Goal: Transaction & Acquisition: Purchase product/service

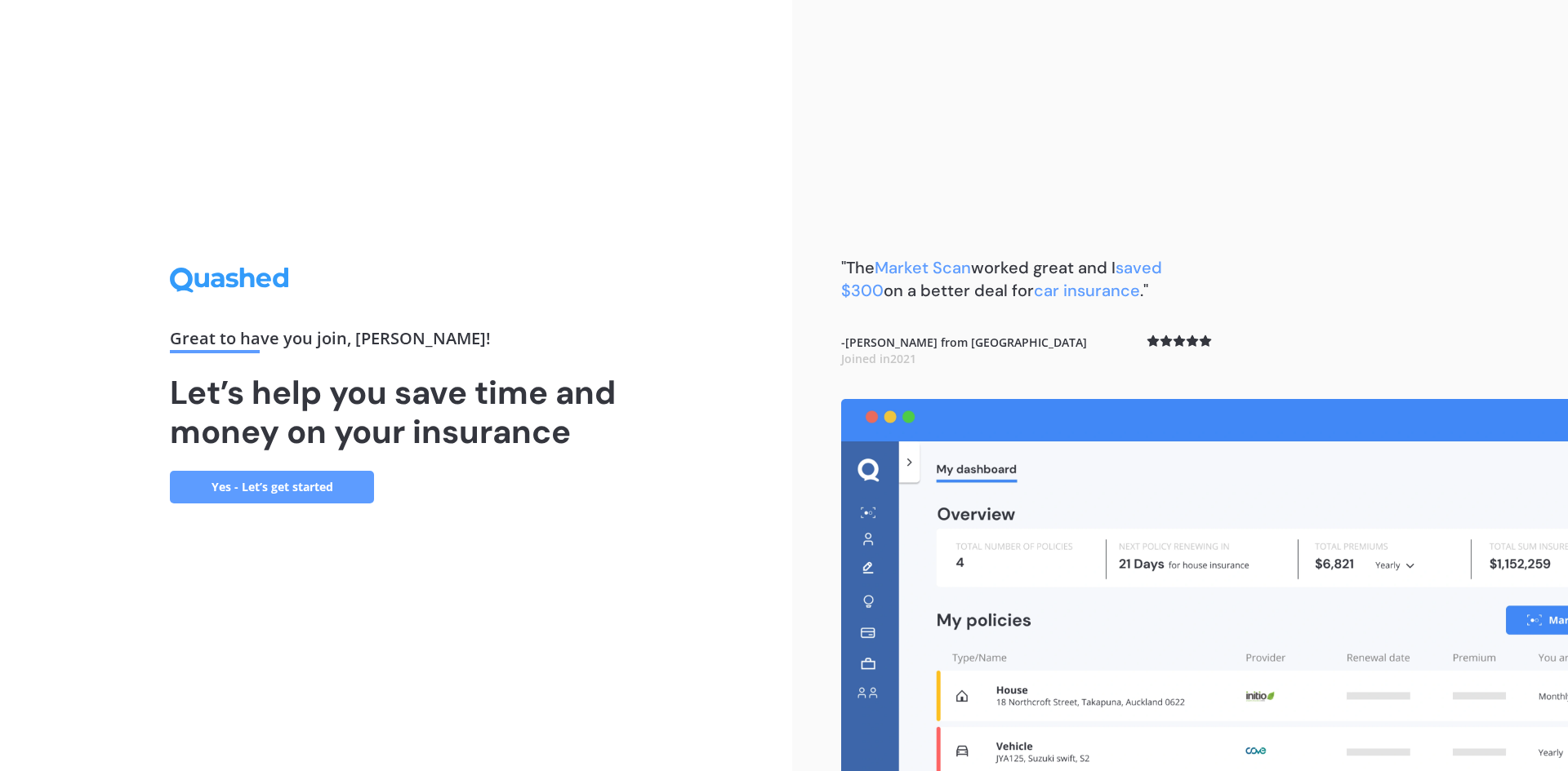
click at [283, 488] on link "Yes - Let’s get started" at bounding box center [272, 487] width 204 height 32
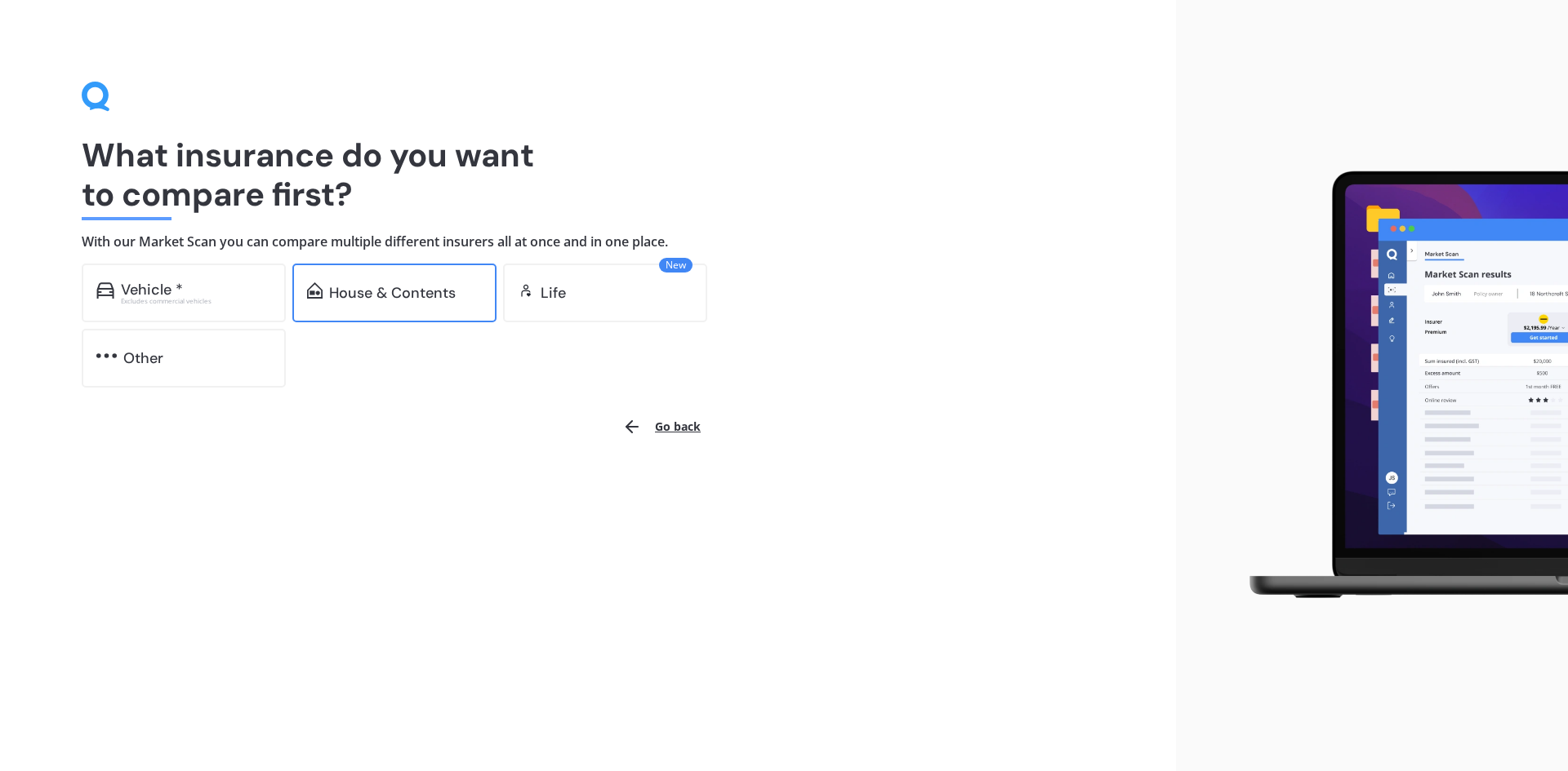
click at [355, 292] on div "House & Contents" at bounding box center [392, 293] width 127 height 17
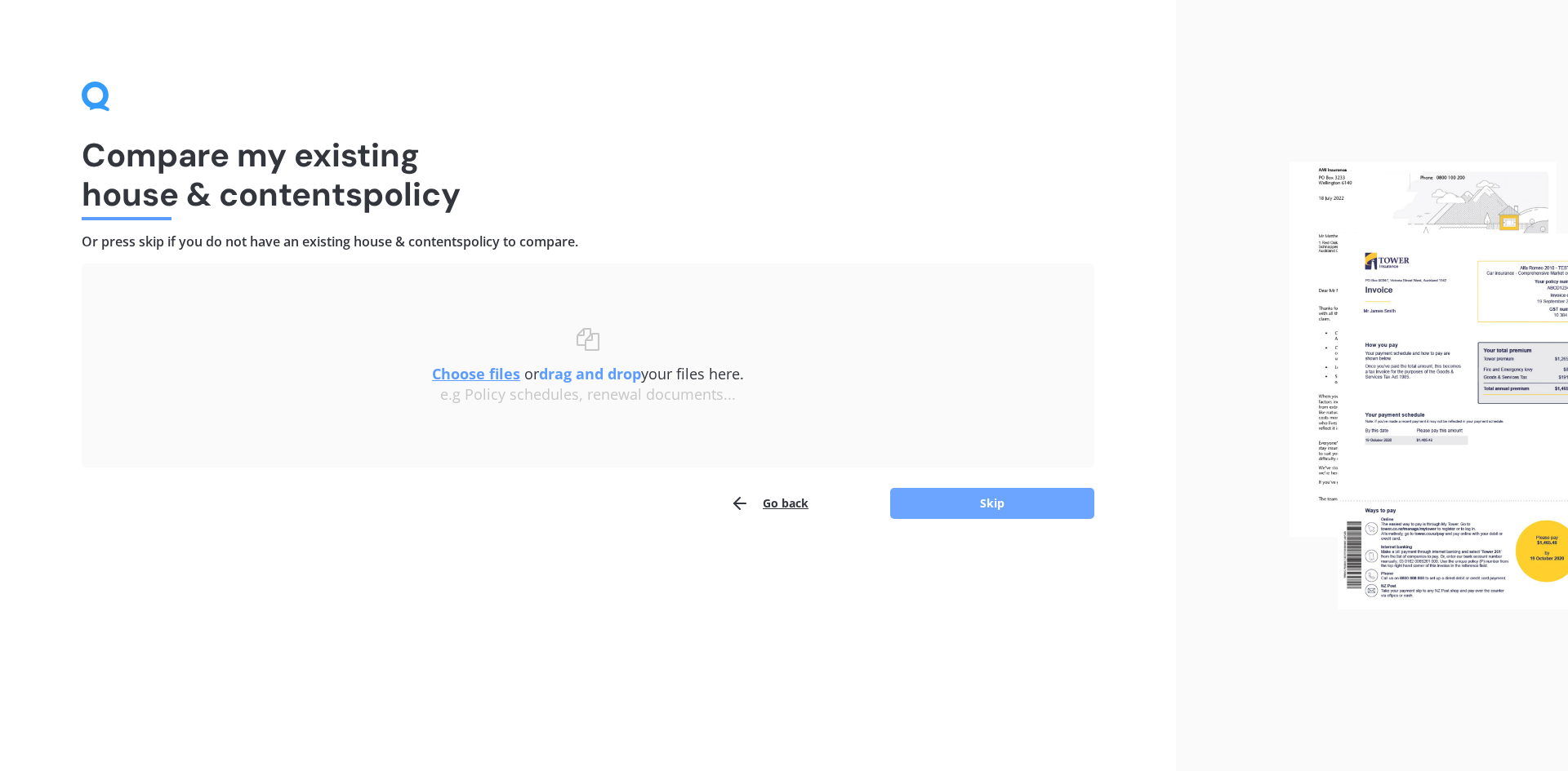
click at [983, 500] on button "Skip" at bounding box center [992, 504] width 204 height 31
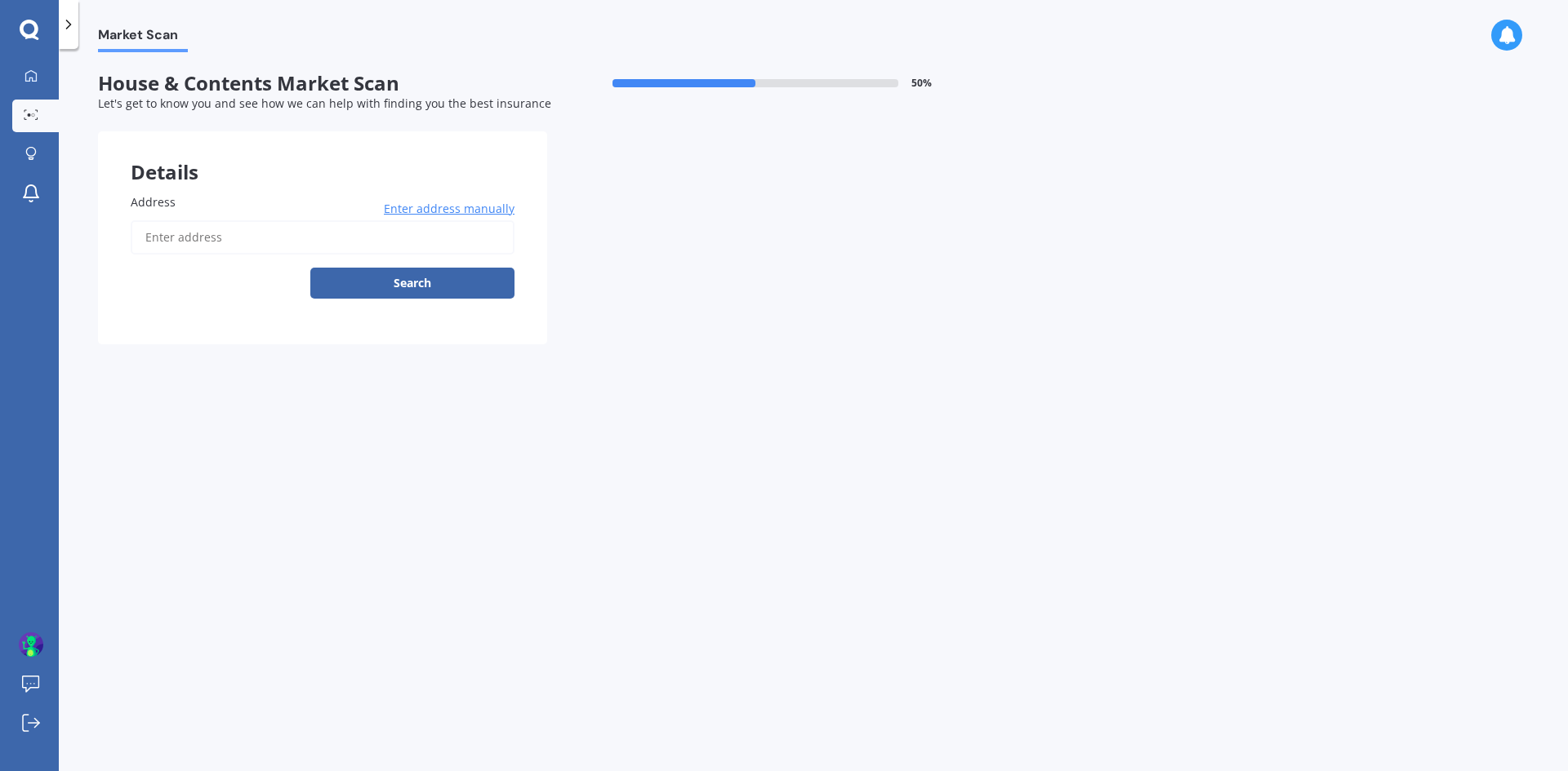
click at [432, 210] on span "Enter address manually" at bounding box center [449, 208] width 131 height 17
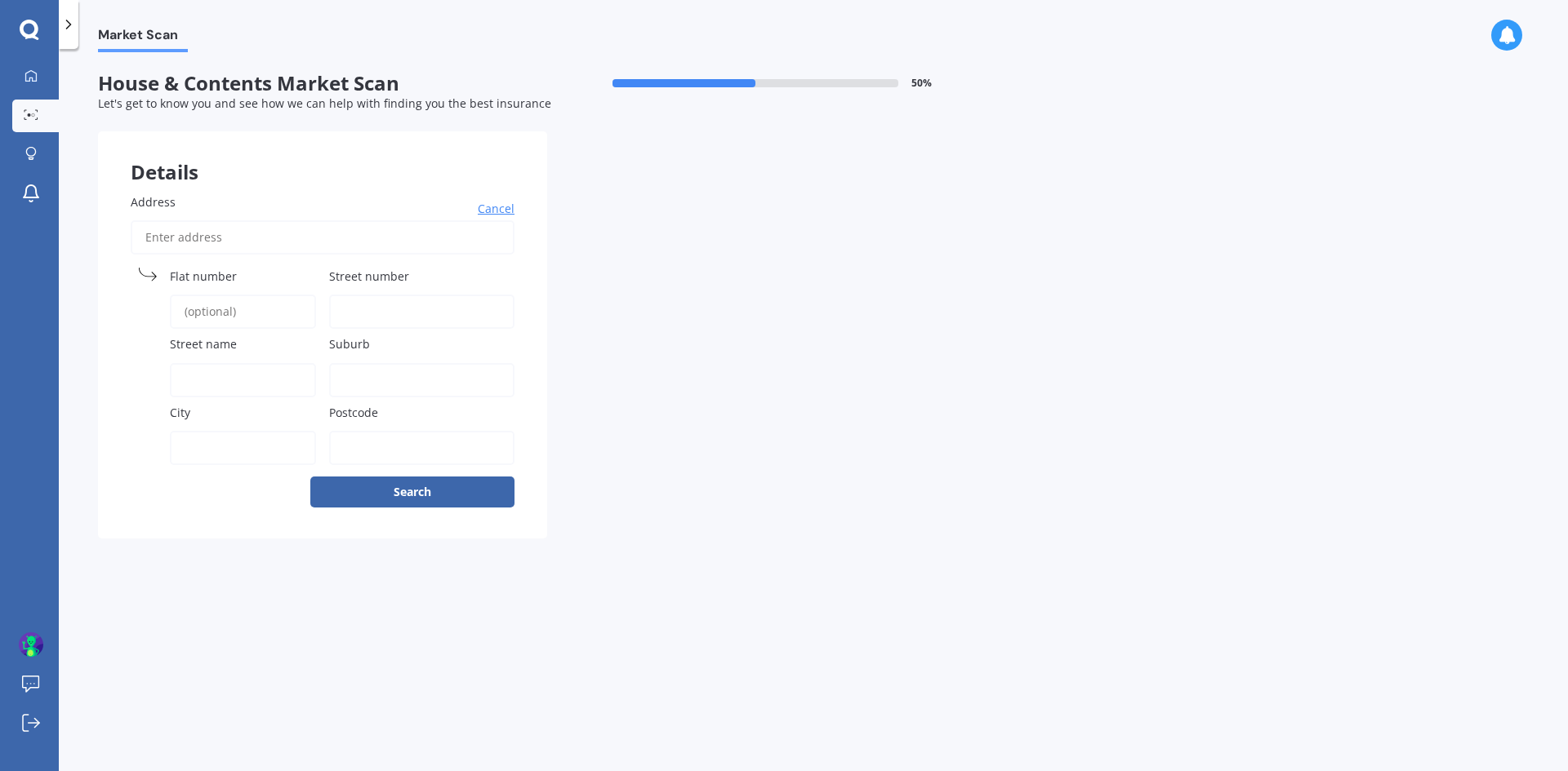
click at [185, 240] on input "Address" at bounding box center [322, 237] width 384 height 34
type input "[STREET_ADDRESS]"
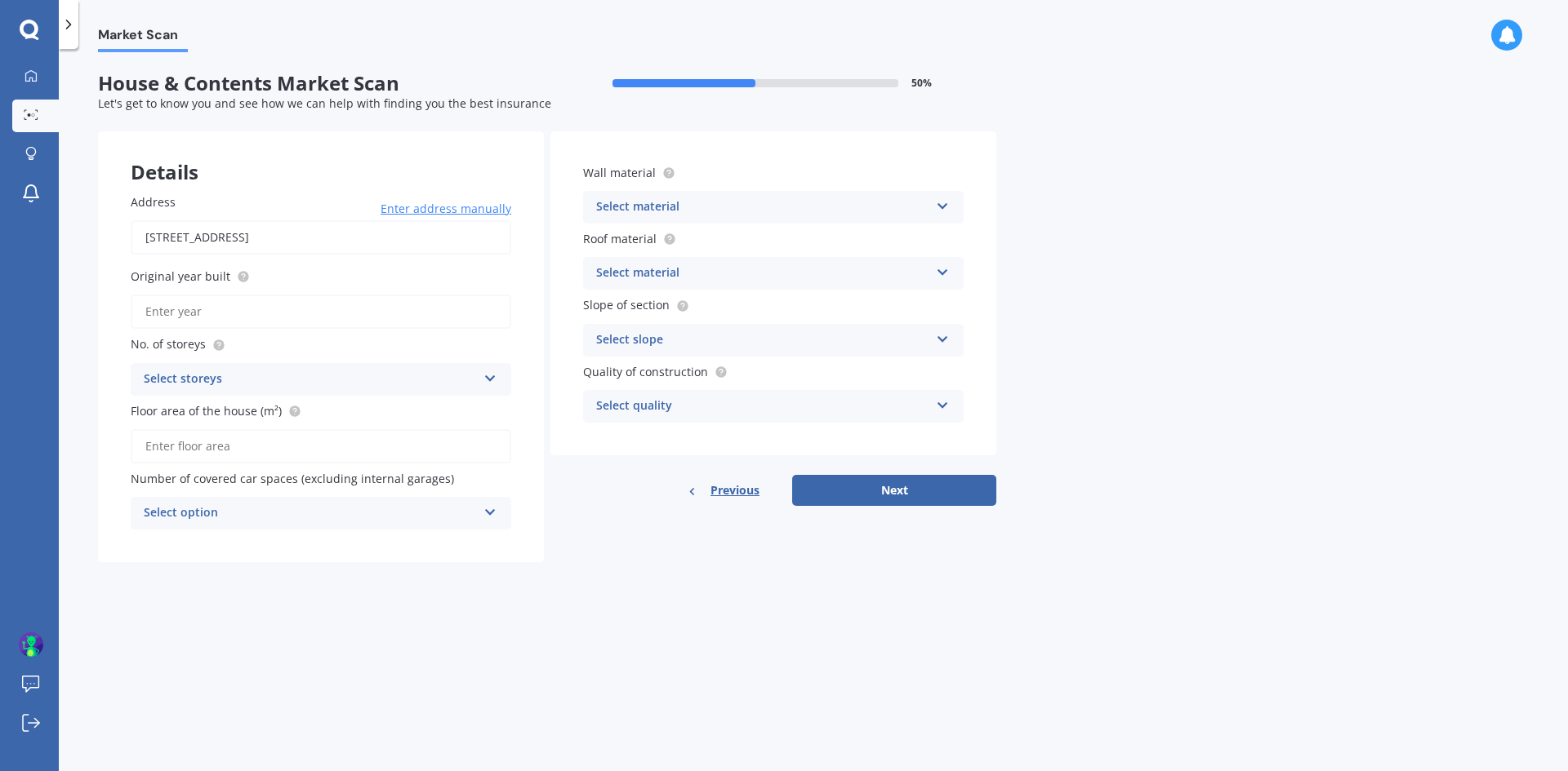
click at [185, 314] on input "Original year built" at bounding box center [320, 311] width 380 height 34
type input "1955"
click at [264, 384] on div "Select storeys" at bounding box center [309, 380] width 333 height 20
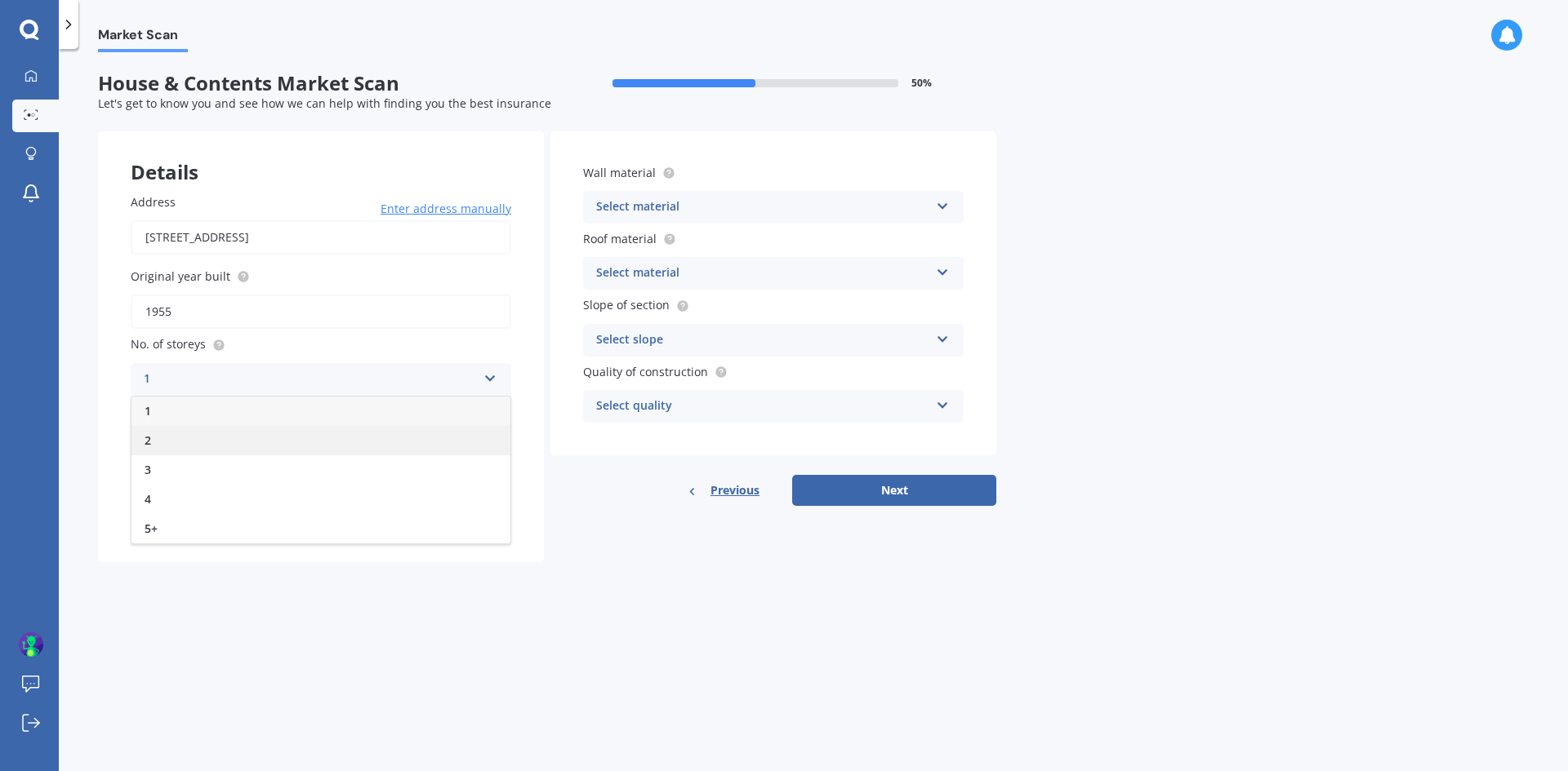
click at [151, 445] on span "2" at bounding box center [147, 441] width 7 height 16
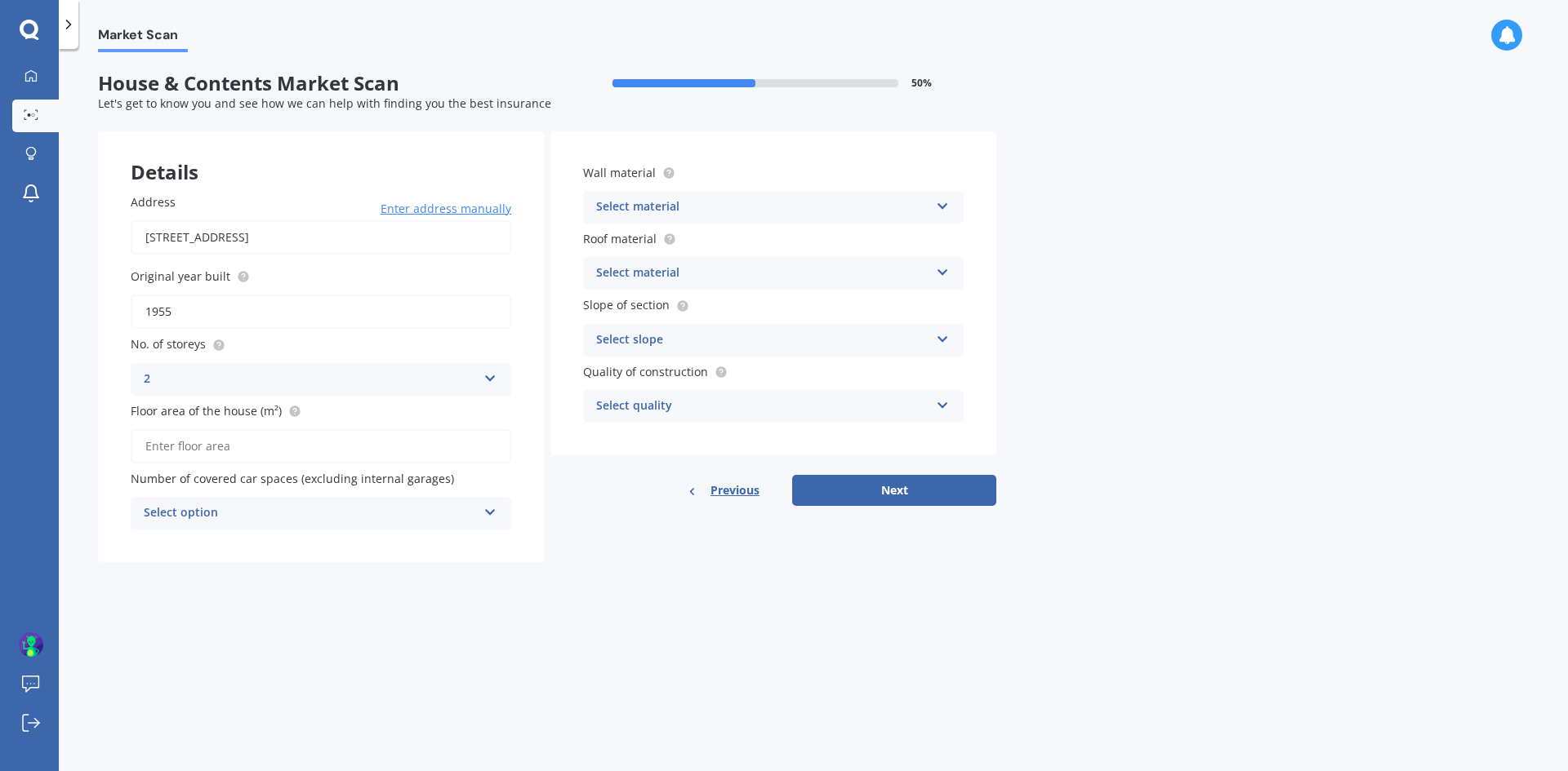
click at [284, 453] on input "Floor area of the house (m²)" at bounding box center [320, 446] width 380 height 34
type input "250"
click at [293, 503] on div "Select option 0 1 2 3 4 5+" at bounding box center [320, 513] width 380 height 32
click at [234, 606] on div "2" at bounding box center [321, 604] width 379 height 29
click at [731, 200] on div "Select material" at bounding box center [762, 207] width 333 height 20
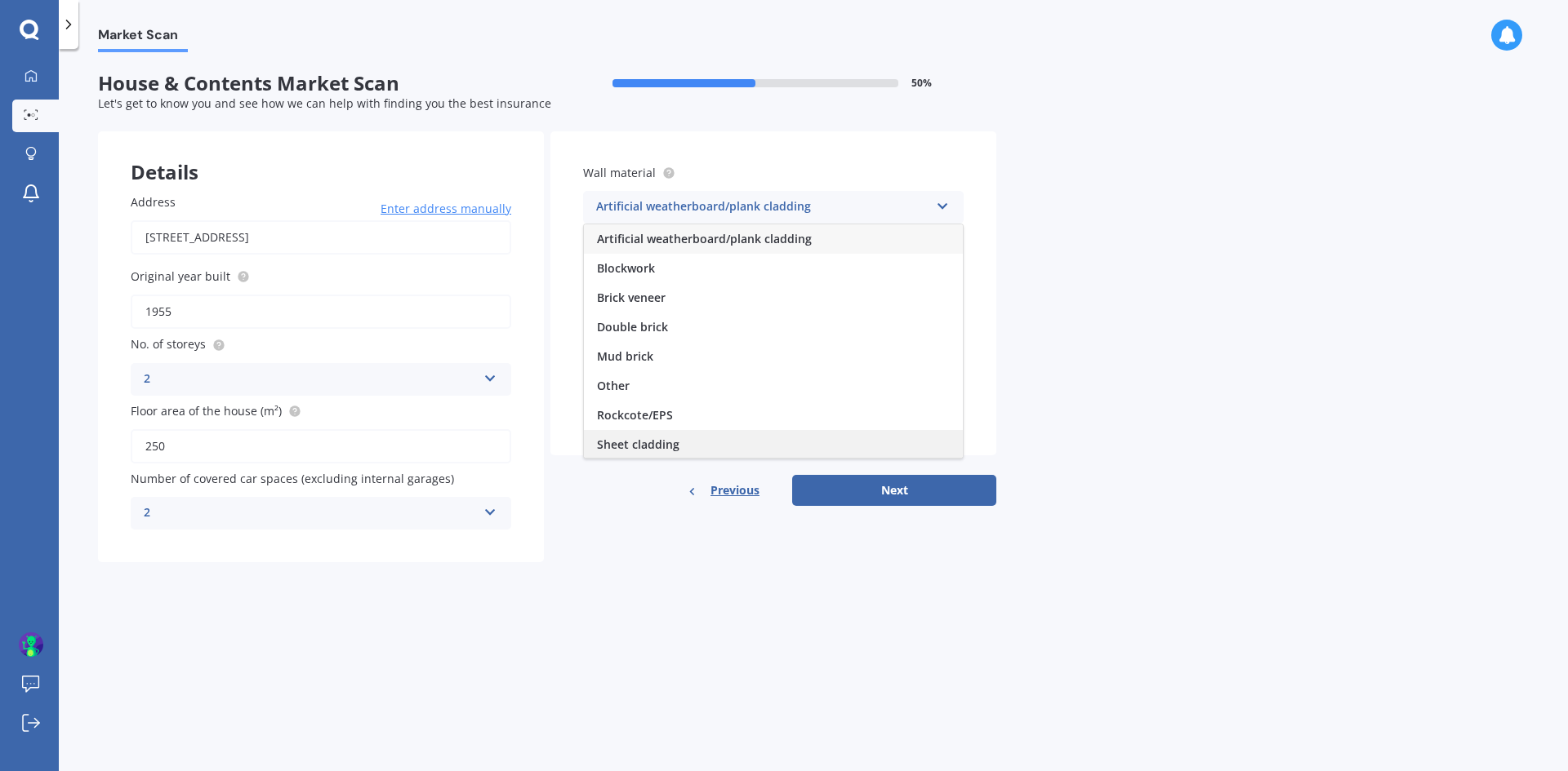
click at [625, 443] on span "Sheet cladding" at bounding box center [639, 445] width 83 height 16
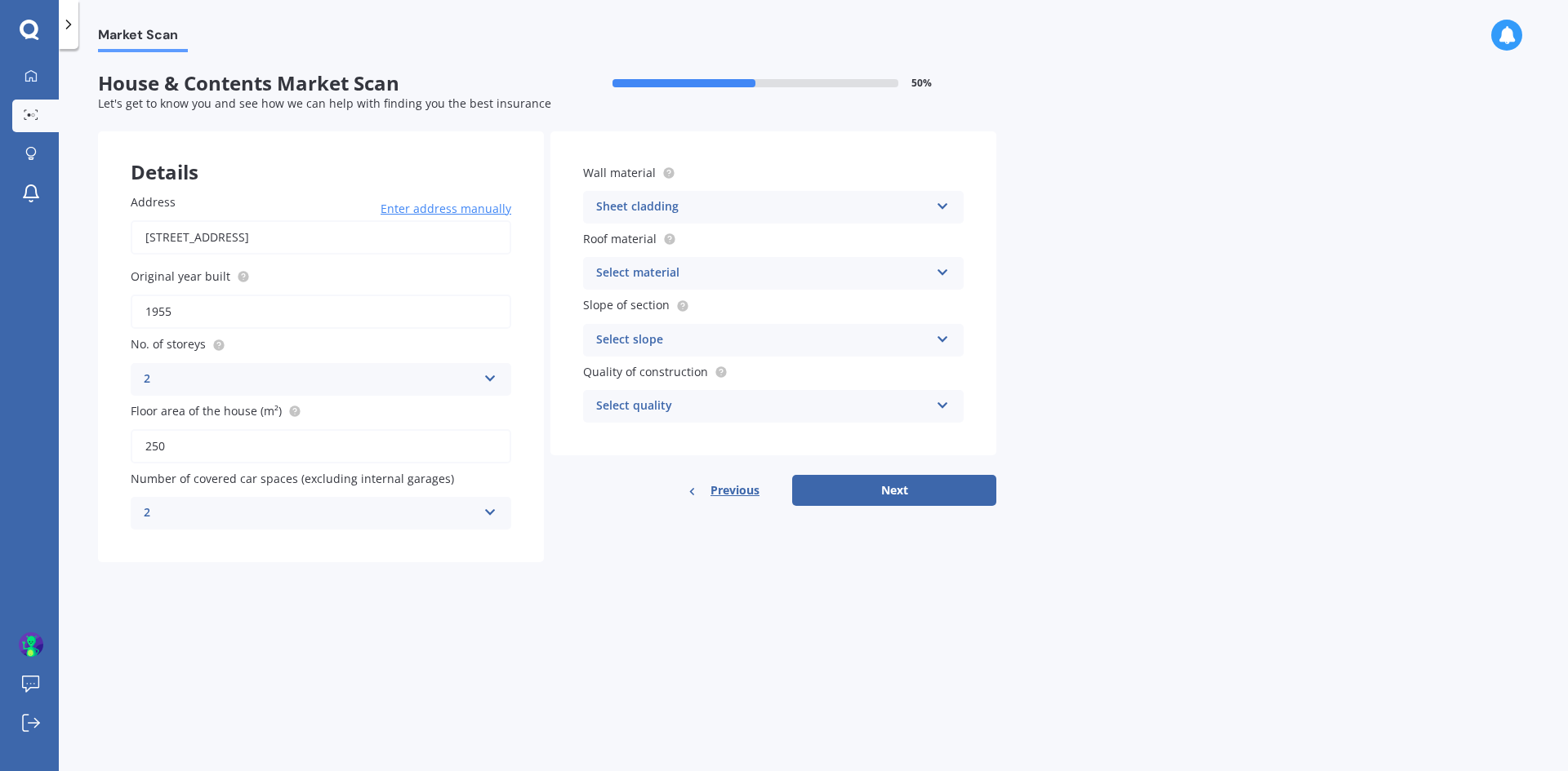
click at [736, 274] on div "Select material" at bounding box center [762, 273] width 333 height 20
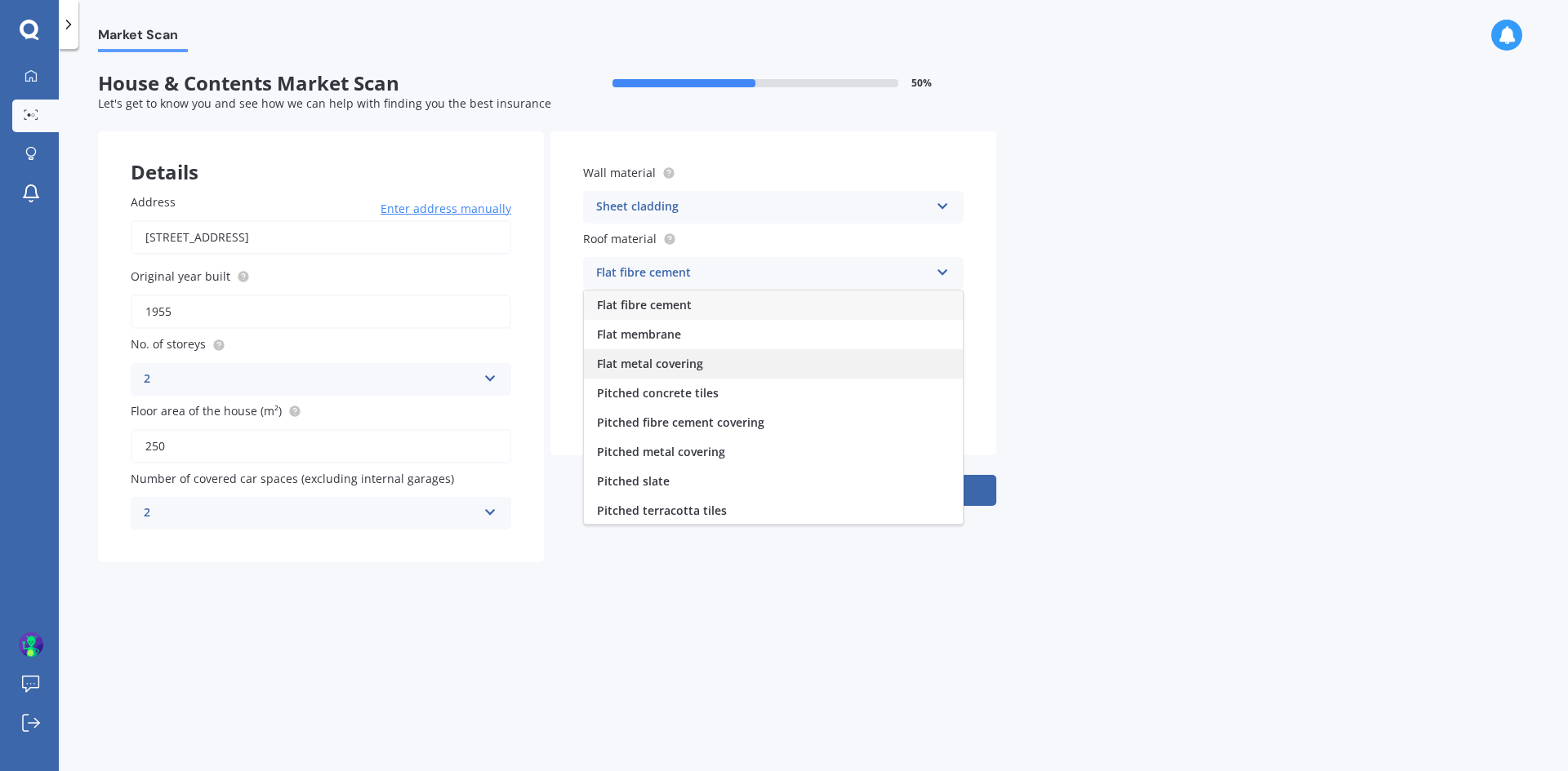
click at [691, 364] on span "Flat metal covering" at bounding box center [650, 363] width 106 height 16
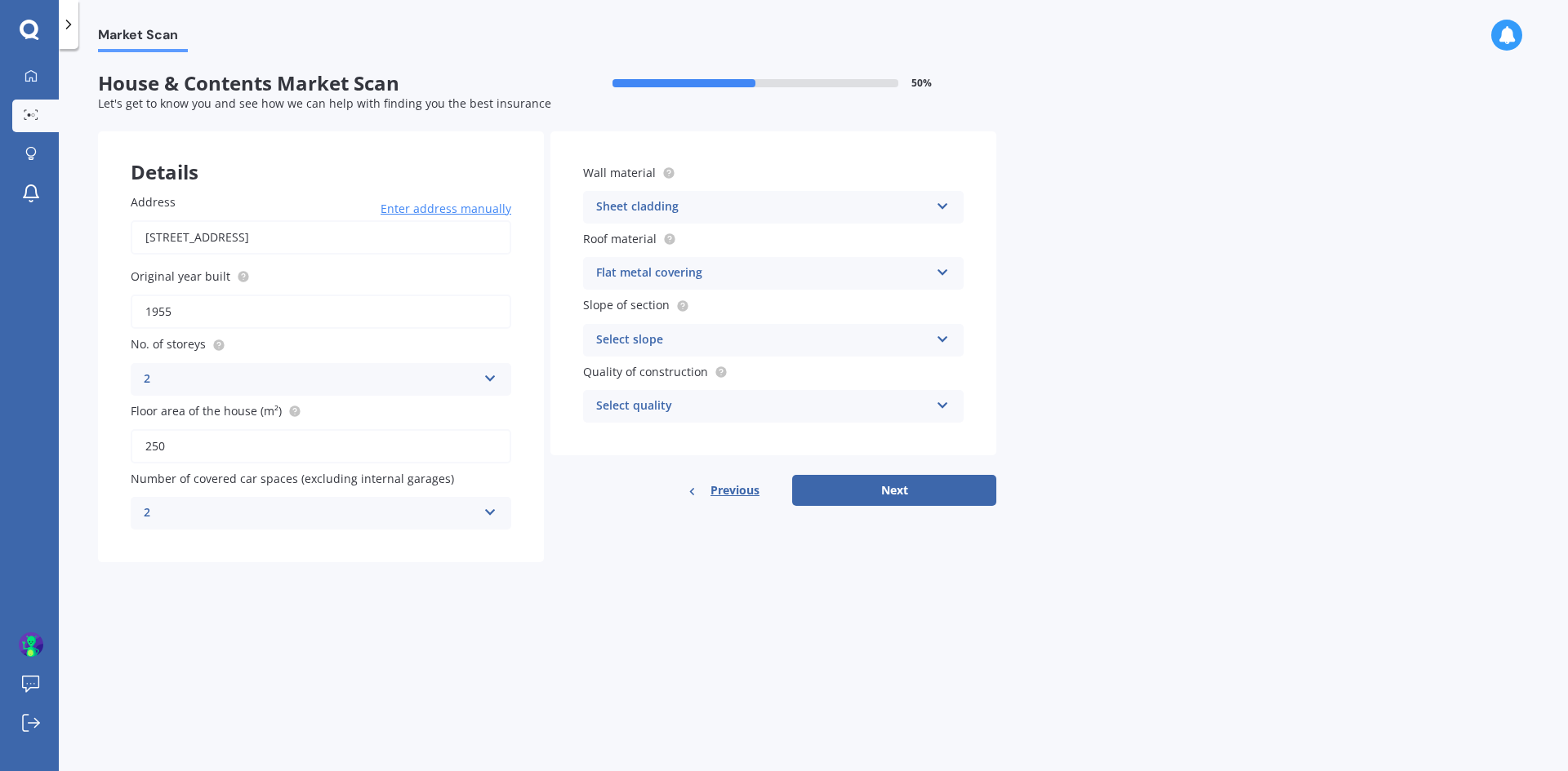
click at [654, 340] on div "Select slope" at bounding box center [762, 341] width 333 height 20
click at [760, 370] on span "Flat or gentle slope (up to about 5°)" at bounding box center [697, 372] width 199 height 16
click at [650, 400] on div "Select quality" at bounding box center [762, 407] width 333 height 20
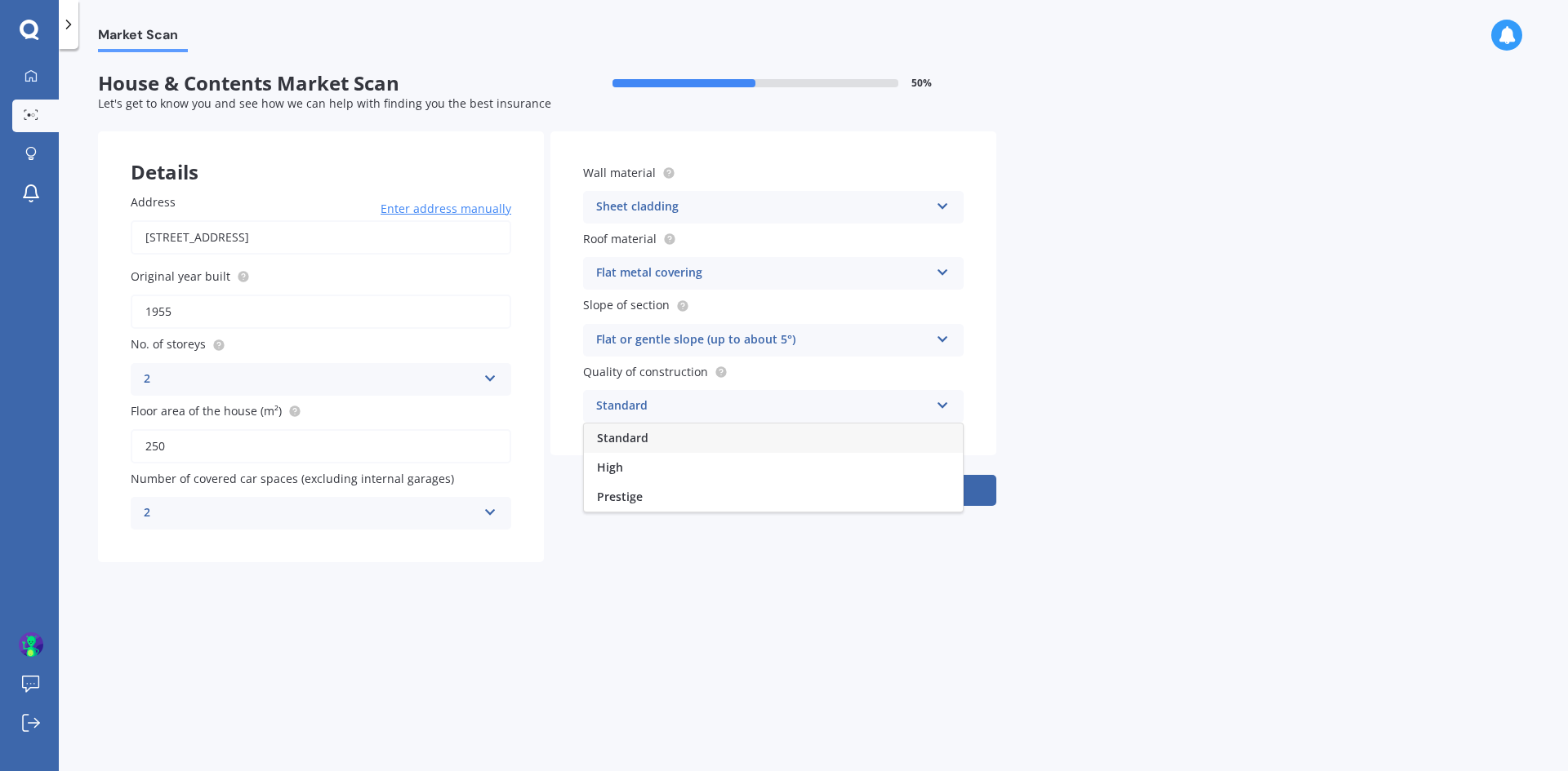
click at [652, 433] on div "Standard" at bounding box center [773, 438] width 379 height 29
click at [914, 486] on button "Next" at bounding box center [894, 491] width 204 height 31
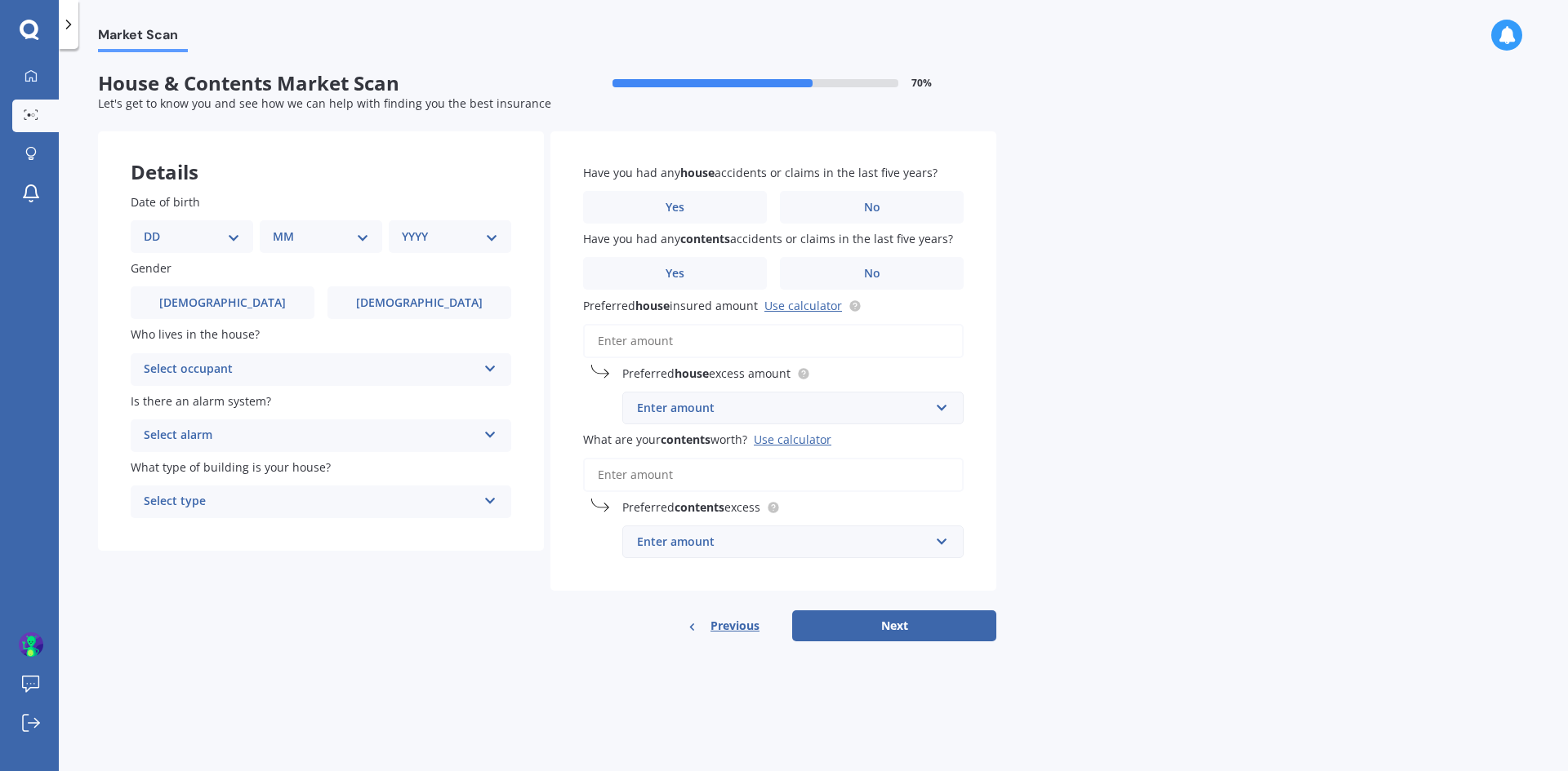
click at [166, 229] on select "DD 01 02 03 04 05 06 07 08 09 10 11 12 13 14 15 16 17 18 19 20 21 22 23 24 25 2…" at bounding box center [192, 237] width 96 height 18
select select "29"
click at [157, 228] on select "DD 01 02 03 04 05 06 07 08 09 10 11 12 13 14 15 16 17 18 19 20 21 22 23 24 25 2…" at bounding box center [192, 237] width 96 height 18
click at [303, 230] on select "MM 01 02 03 04 05 06 07 08 09 10 11 12" at bounding box center [323, 237] width 89 height 18
select select "07"
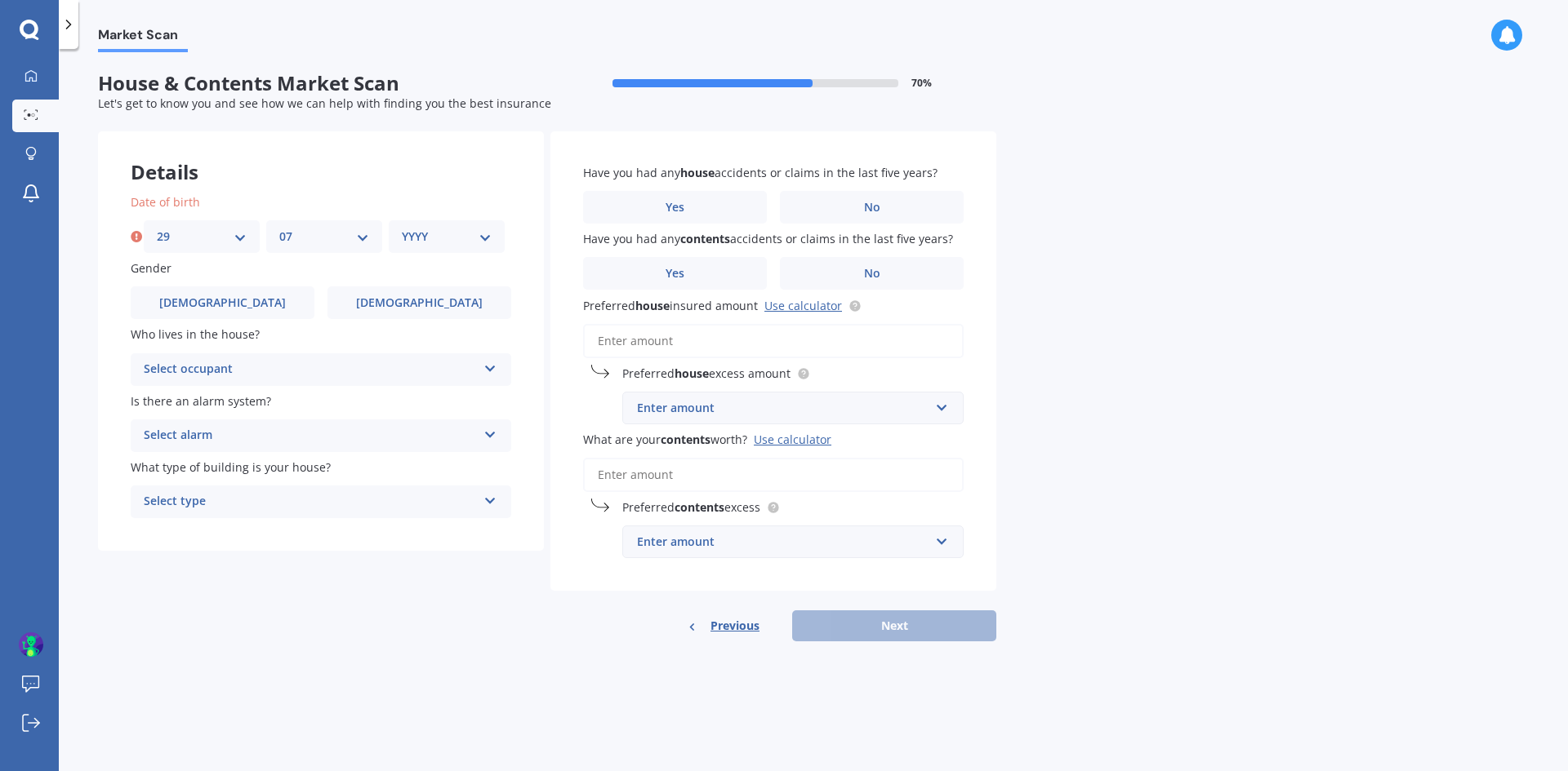
click at [279, 228] on select "MM 01 02 03 04 05 06 07 08 09 10 11 12" at bounding box center [323, 237] width 89 height 18
click at [435, 232] on select "YYYY 2009 2008 2007 2006 2005 2004 2003 2002 2001 2000 1999 1998 1997 1996 1995…" at bounding box center [446, 237] width 89 height 18
select select "1968"
click at [402, 228] on select "YYYY 2009 2008 2007 2006 2005 2004 2003 2002 2001 2000 1999 1998 1997 1996 1995…" at bounding box center [446, 237] width 89 height 18
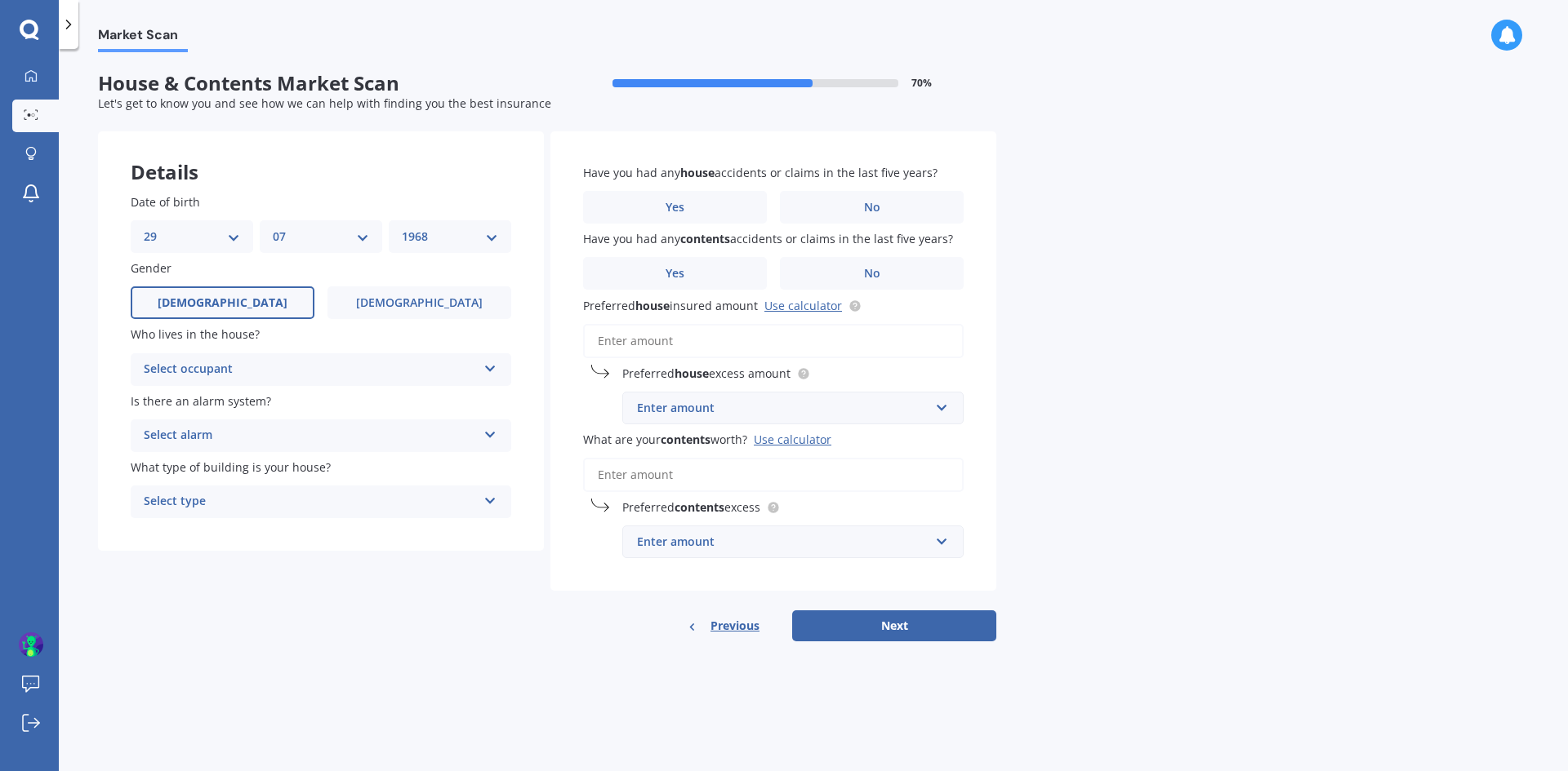
click at [254, 295] on label "[DEMOGRAPHIC_DATA]" at bounding box center [222, 303] width 184 height 32
click at [0, 0] on input "[DEMOGRAPHIC_DATA]" at bounding box center [0, 0] width 0 height 0
click at [250, 373] on div "Select occupant" at bounding box center [309, 370] width 333 height 20
click at [216, 404] on div "Owner" at bounding box center [321, 402] width 379 height 29
click at [220, 426] on div "Select alarm" at bounding box center [309, 436] width 333 height 20
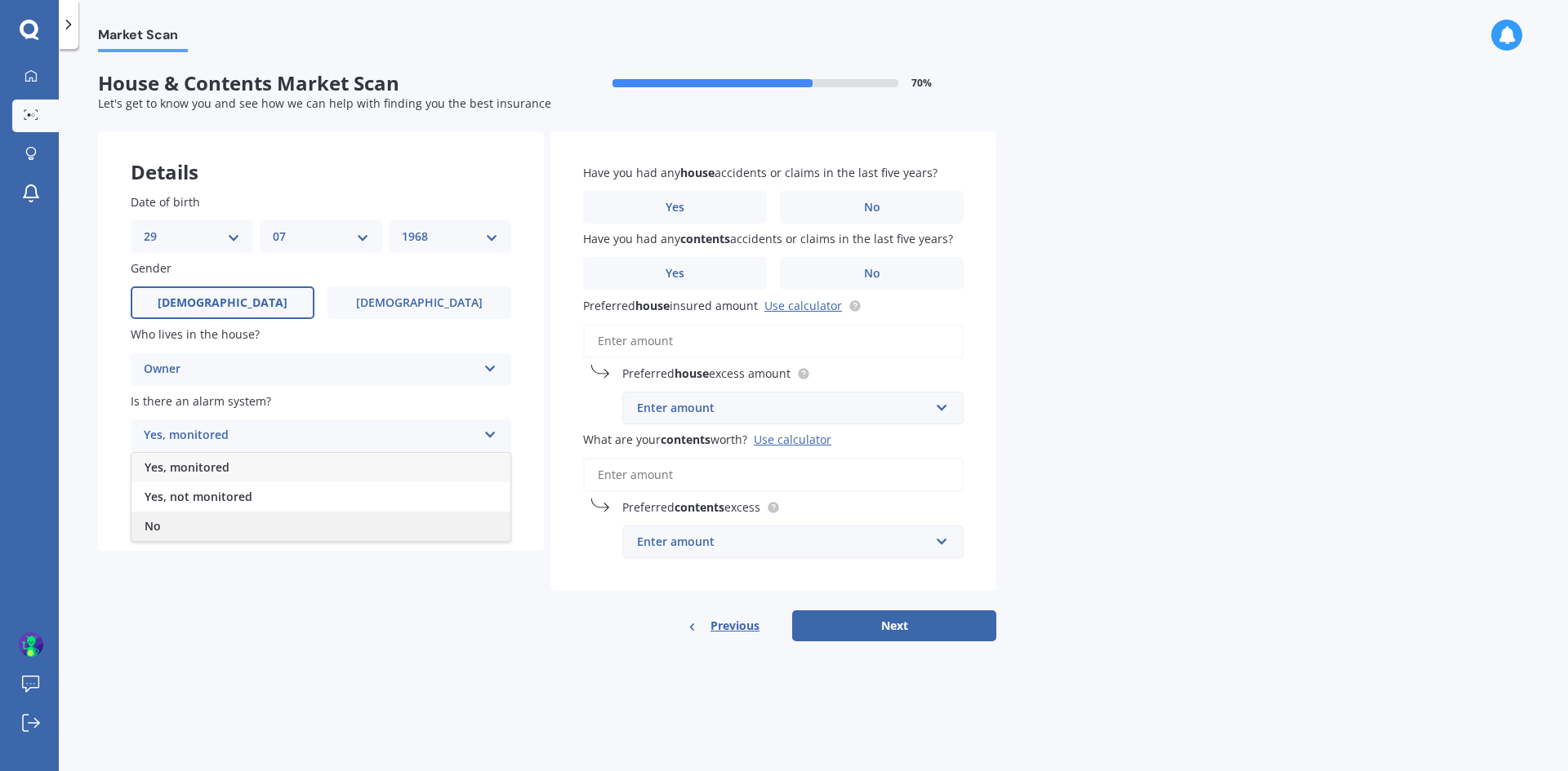
click at [195, 527] on div "No" at bounding box center [321, 526] width 379 height 29
click at [220, 492] on div "Select type" at bounding box center [309, 502] width 333 height 20
click at [200, 539] on span "Freestanding" at bounding box center [181, 533] width 73 height 16
click at [261, 504] on div "Freestanding" at bounding box center [309, 502] width 333 height 20
click at [250, 538] on div "Freestanding" at bounding box center [321, 534] width 379 height 29
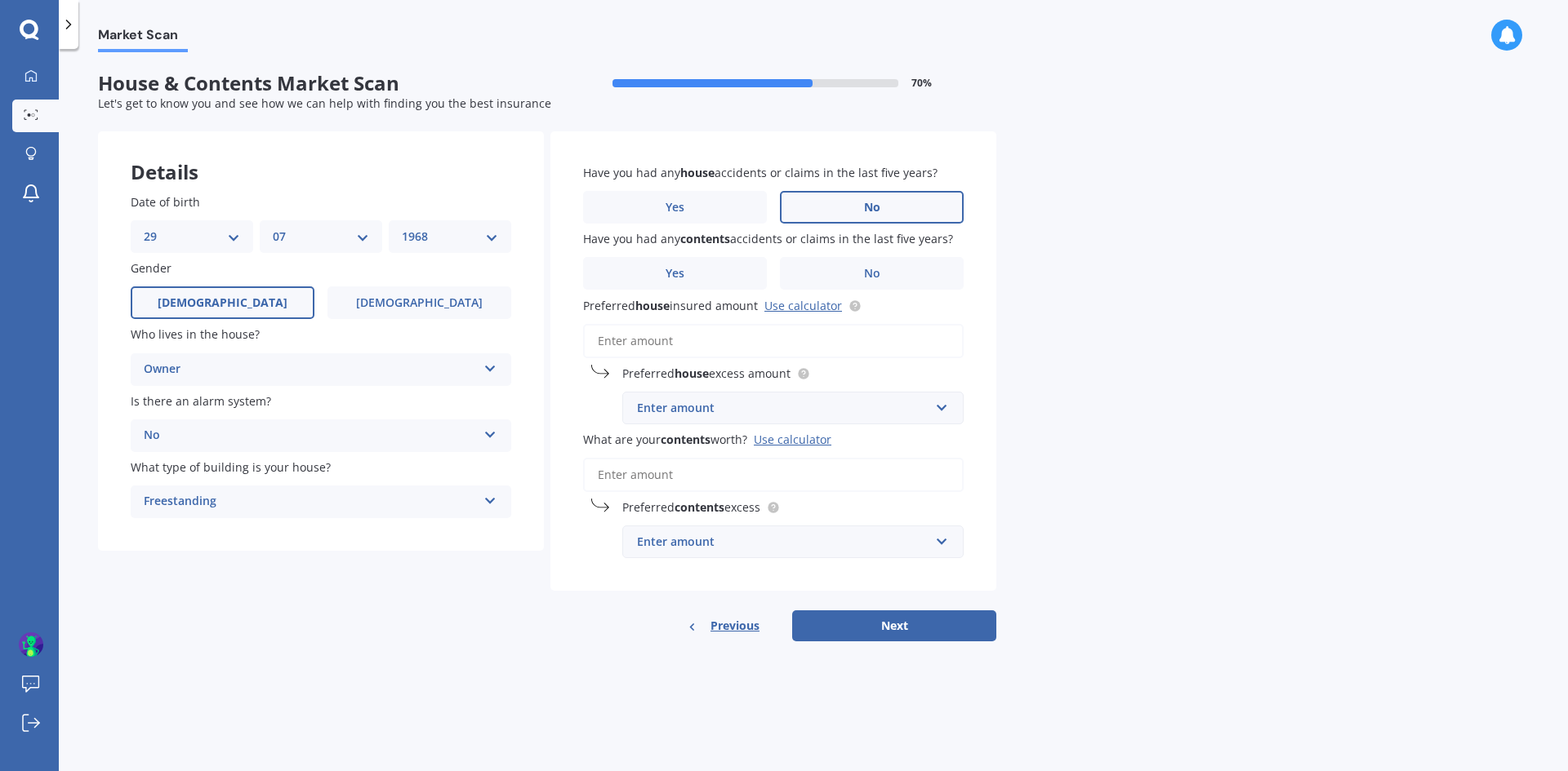
click at [868, 207] on span "No" at bounding box center [871, 207] width 17 height 14
click at [0, 0] on input "No" at bounding box center [0, 0] width 0 height 0
click at [859, 273] on label "No" at bounding box center [871, 273] width 184 height 32
click at [0, 0] on input "No" at bounding box center [0, 0] width 0 height 0
click at [690, 341] on input "Preferred house insured amount Use calculator" at bounding box center [772, 341] width 380 height 34
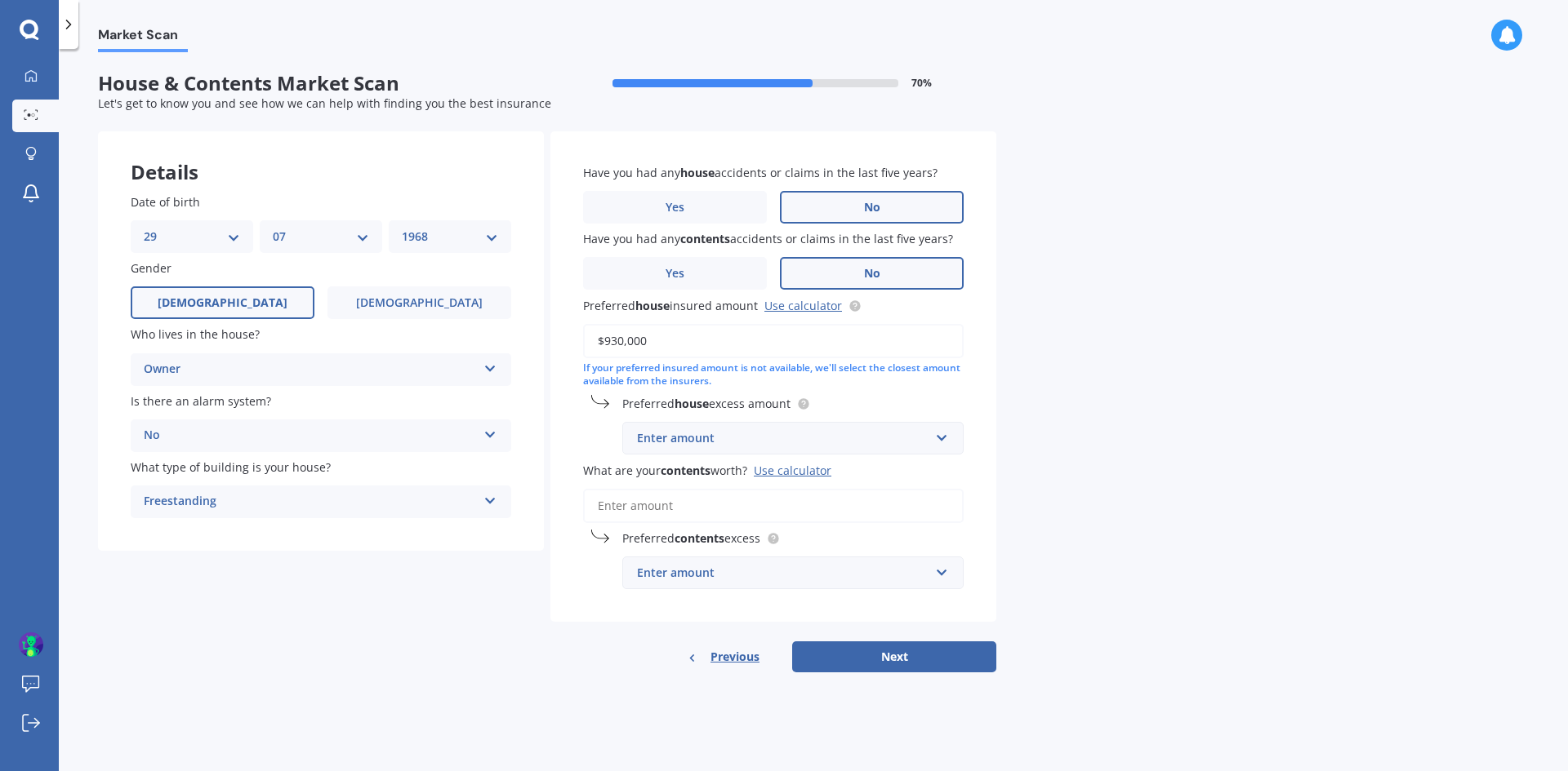
type input "$930,000"
click at [723, 439] on div "Enter amount" at bounding box center [783, 438] width 293 height 18
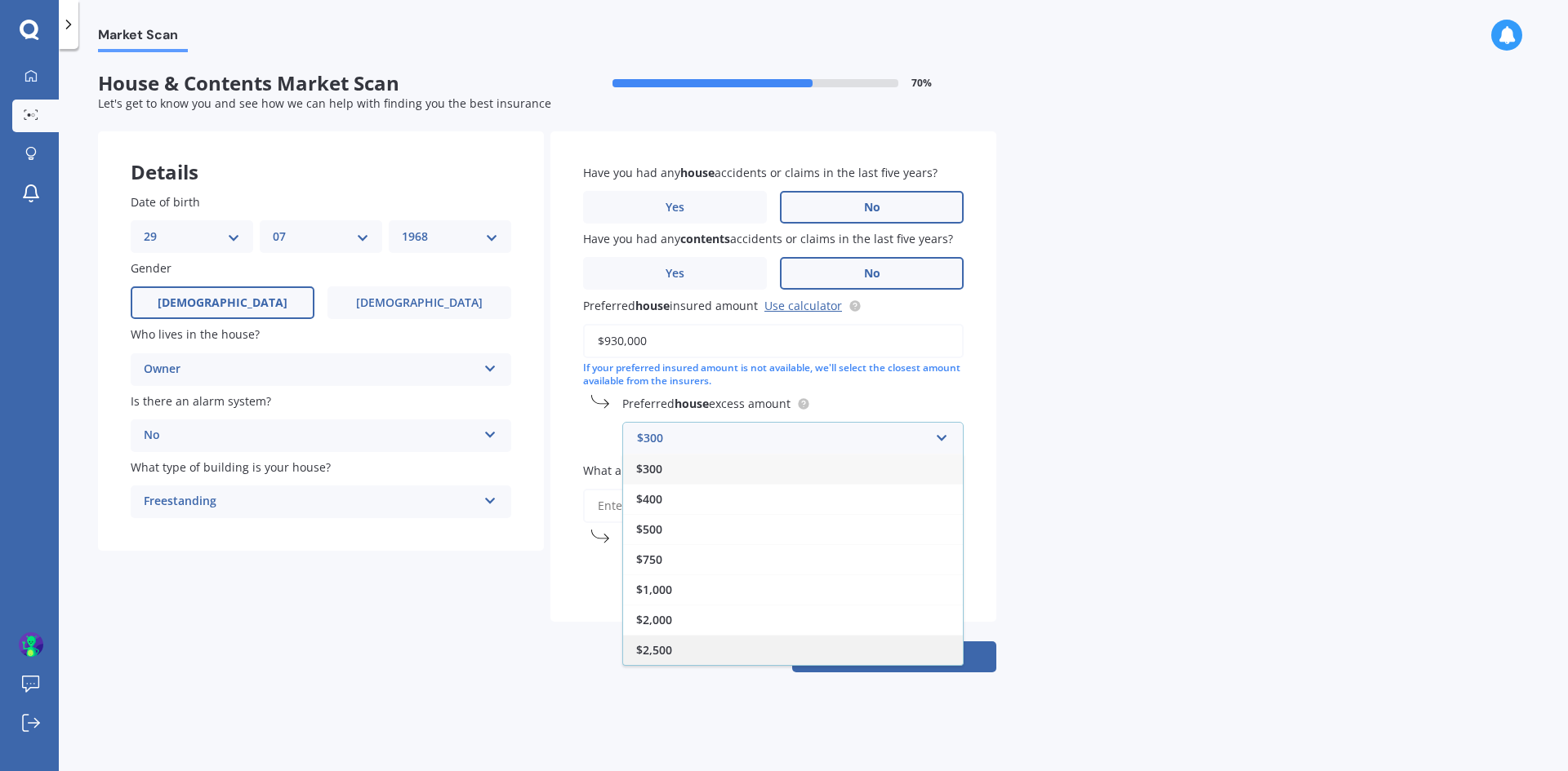
click at [684, 651] on div "$2,500" at bounding box center [793, 650] width 340 height 30
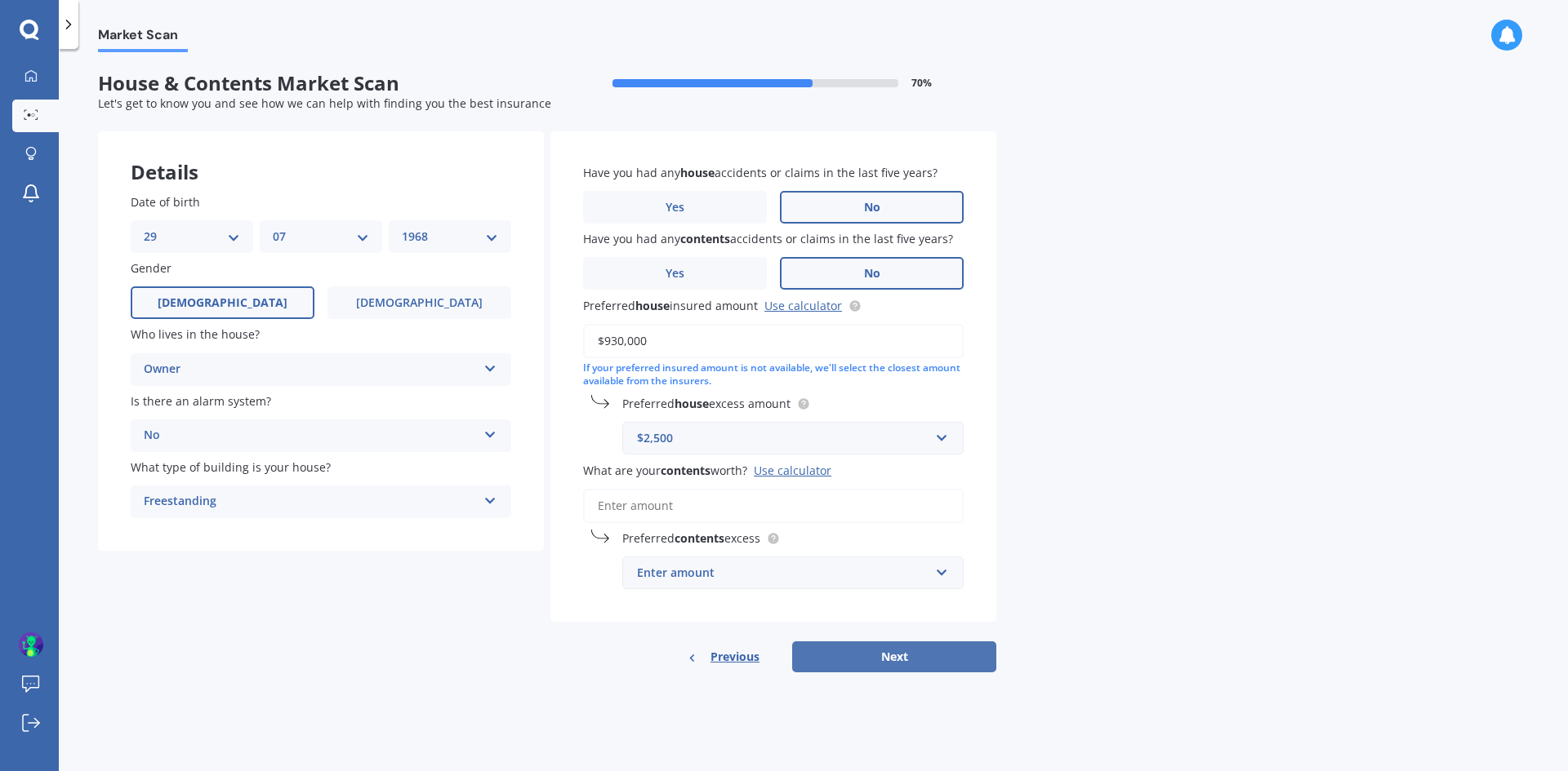
click at [905, 650] on button "Next" at bounding box center [894, 657] width 204 height 31
click at [770, 508] on input "What are your contents worth? Use calculator" at bounding box center [772, 506] width 380 height 34
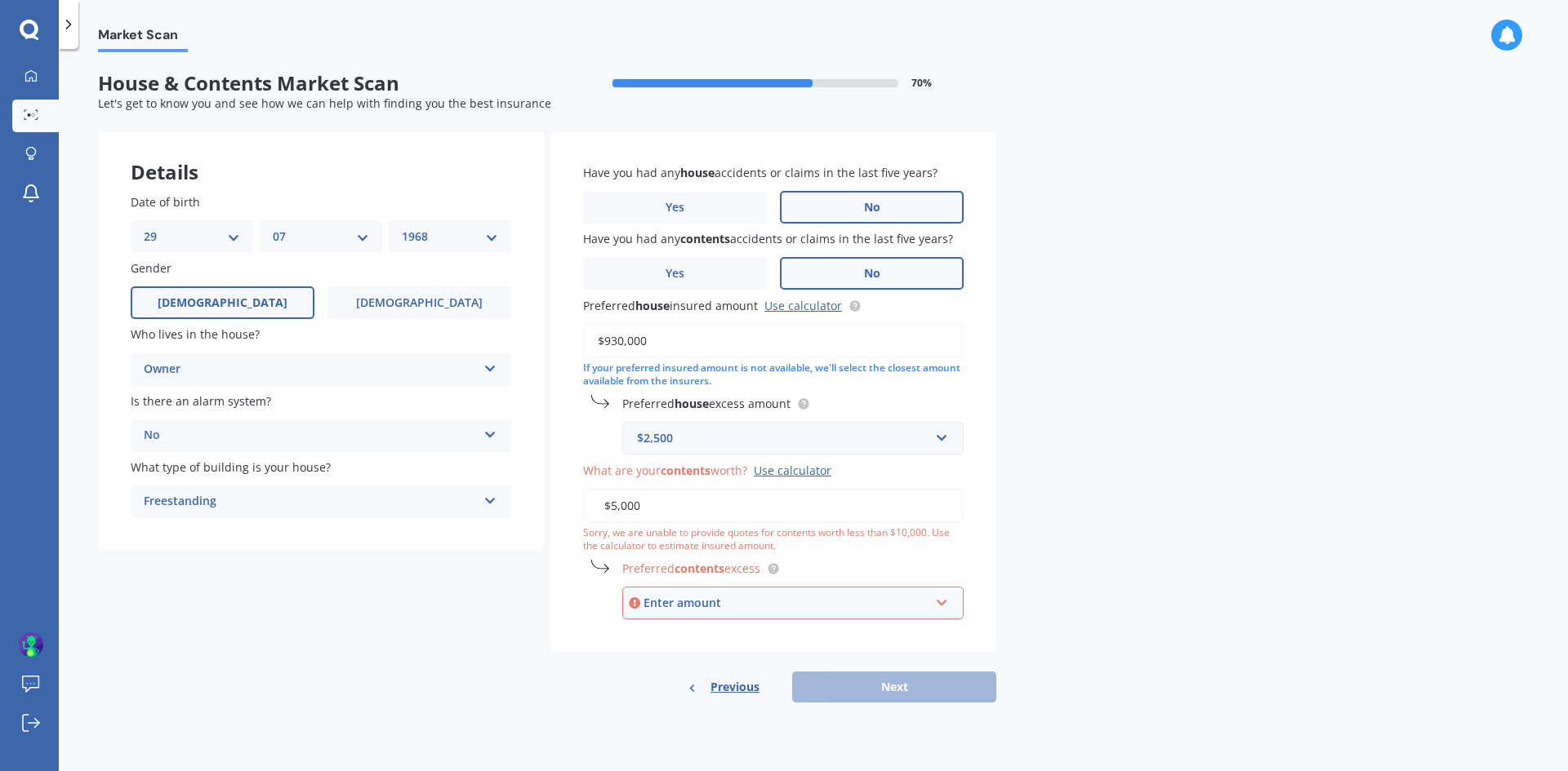
click at [756, 600] on div "Enter amount" at bounding box center [786, 603] width 286 height 18
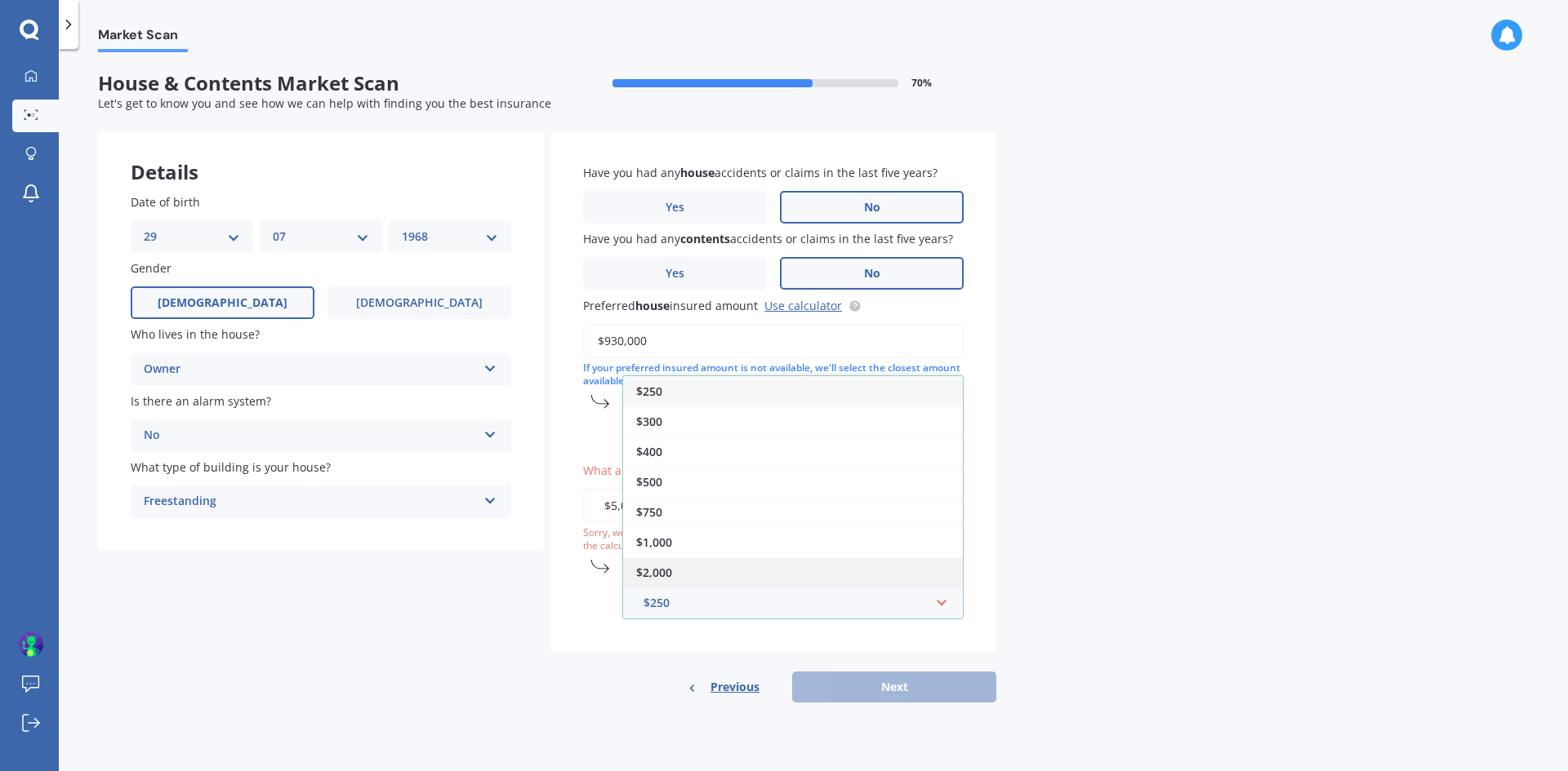
click at [670, 573] on span "$2,000" at bounding box center [653, 573] width 36 height 16
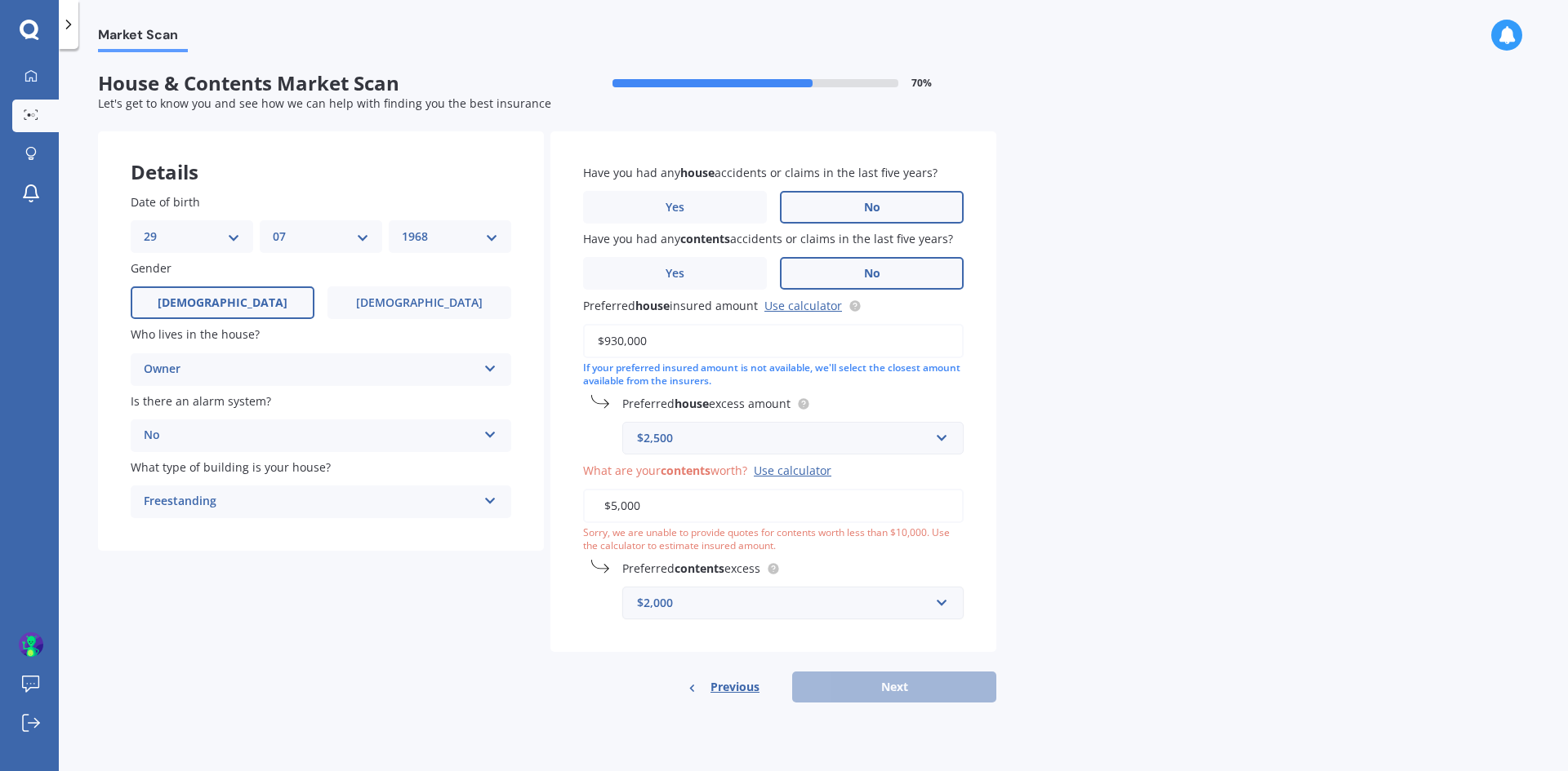
click at [697, 604] on div "$2,000" at bounding box center [783, 603] width 293 height 18
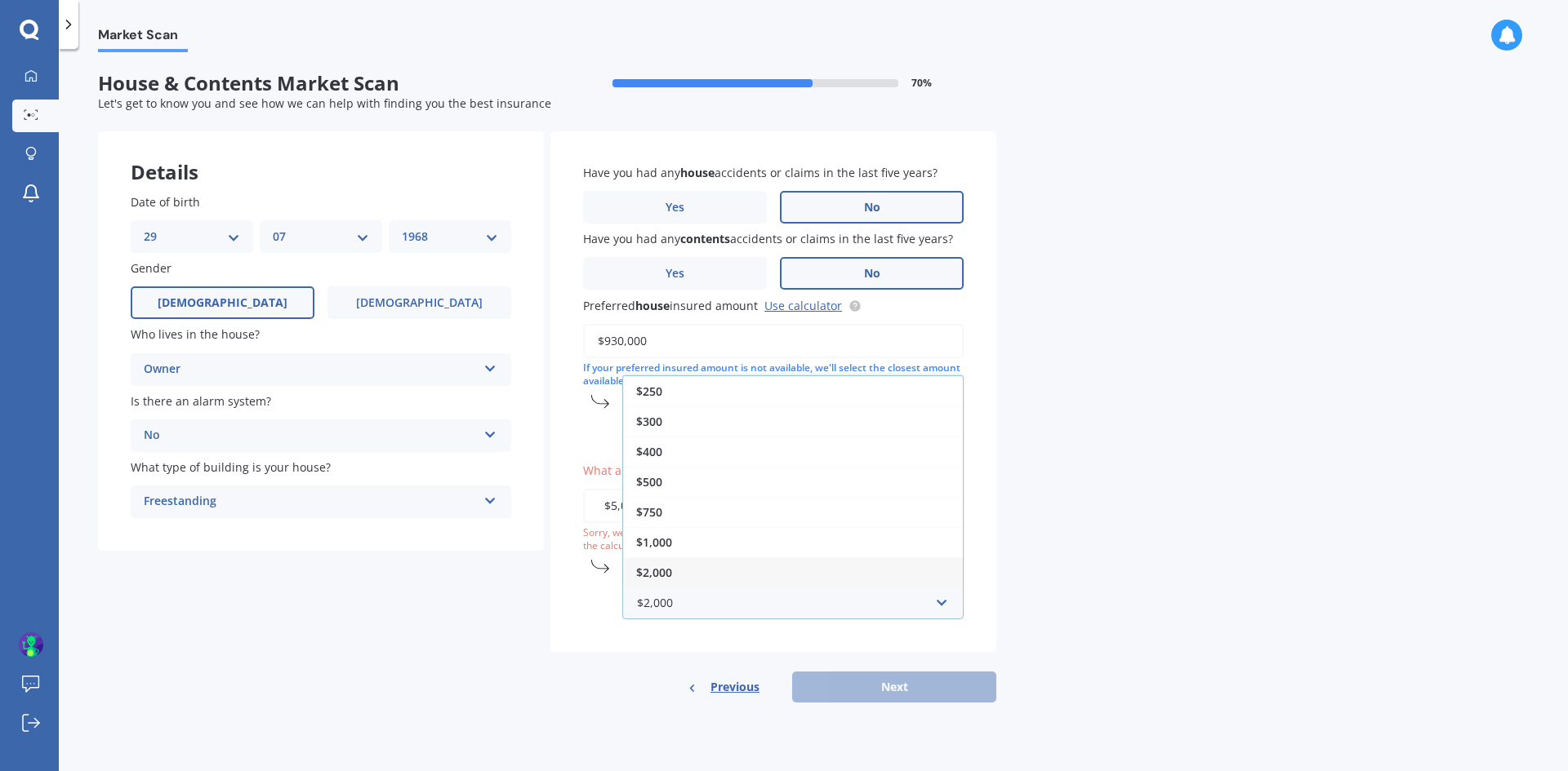
click at [692, 573] on div "$2,000" at bounding box center [793, 573] width 340 height 30
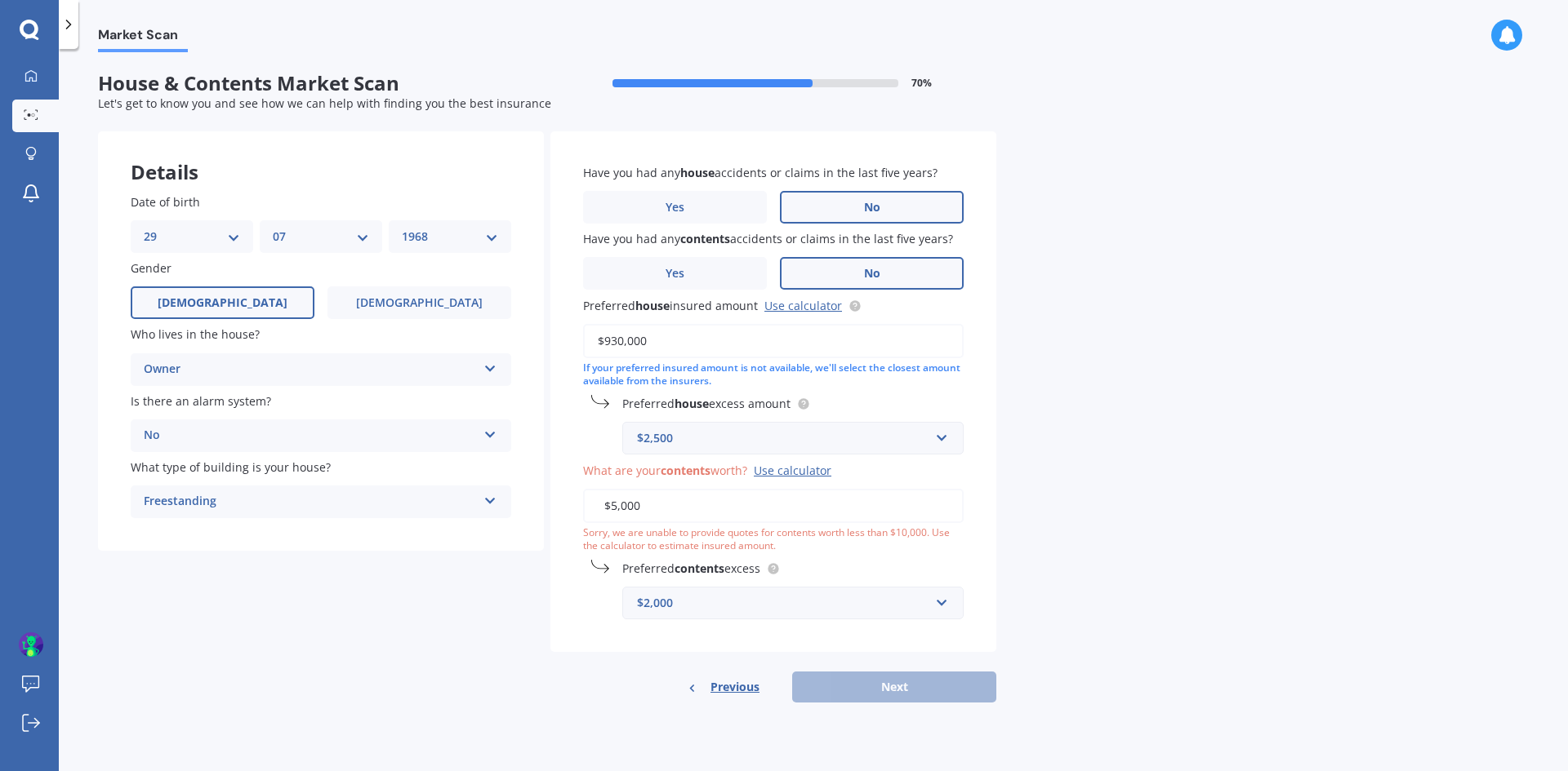
drag, startPoint x: 650, startPoint y: 509, endPoint x: 856, endPoint y: 490, distance: 206.9
click at [655, 509] on input "$5,000" at bounding box center [772, 506] width 380 height 34
click at [784, 467] on div "Use calculator" at bounding box center [792, 470] width 78 height 16
click at [784, 489] on input "$5,000" at bounding box center [772, 506] width 380 height 34
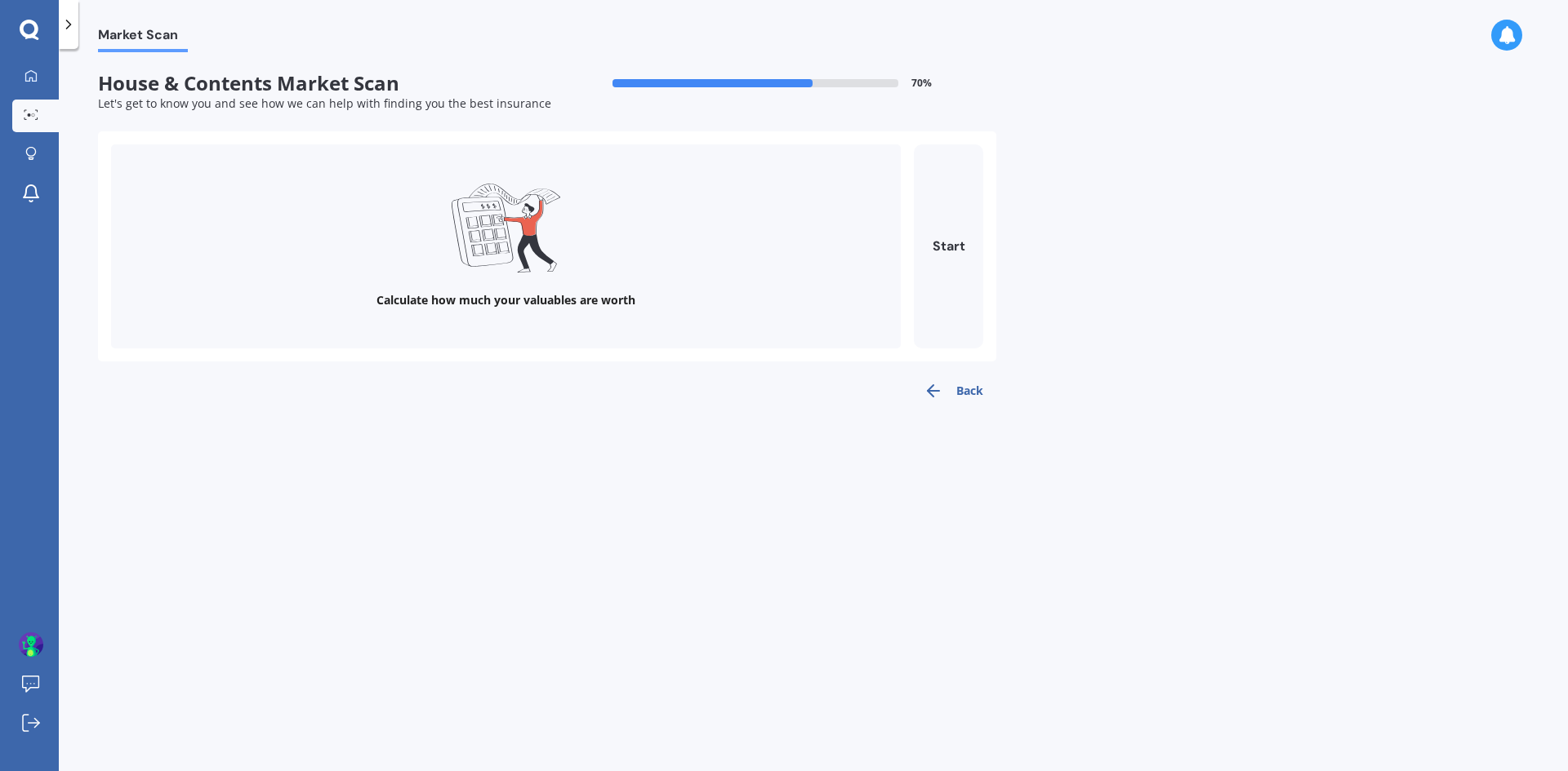
click at [969, 382] on button "Back" at bounding box center [953, 391] width 85 height 32
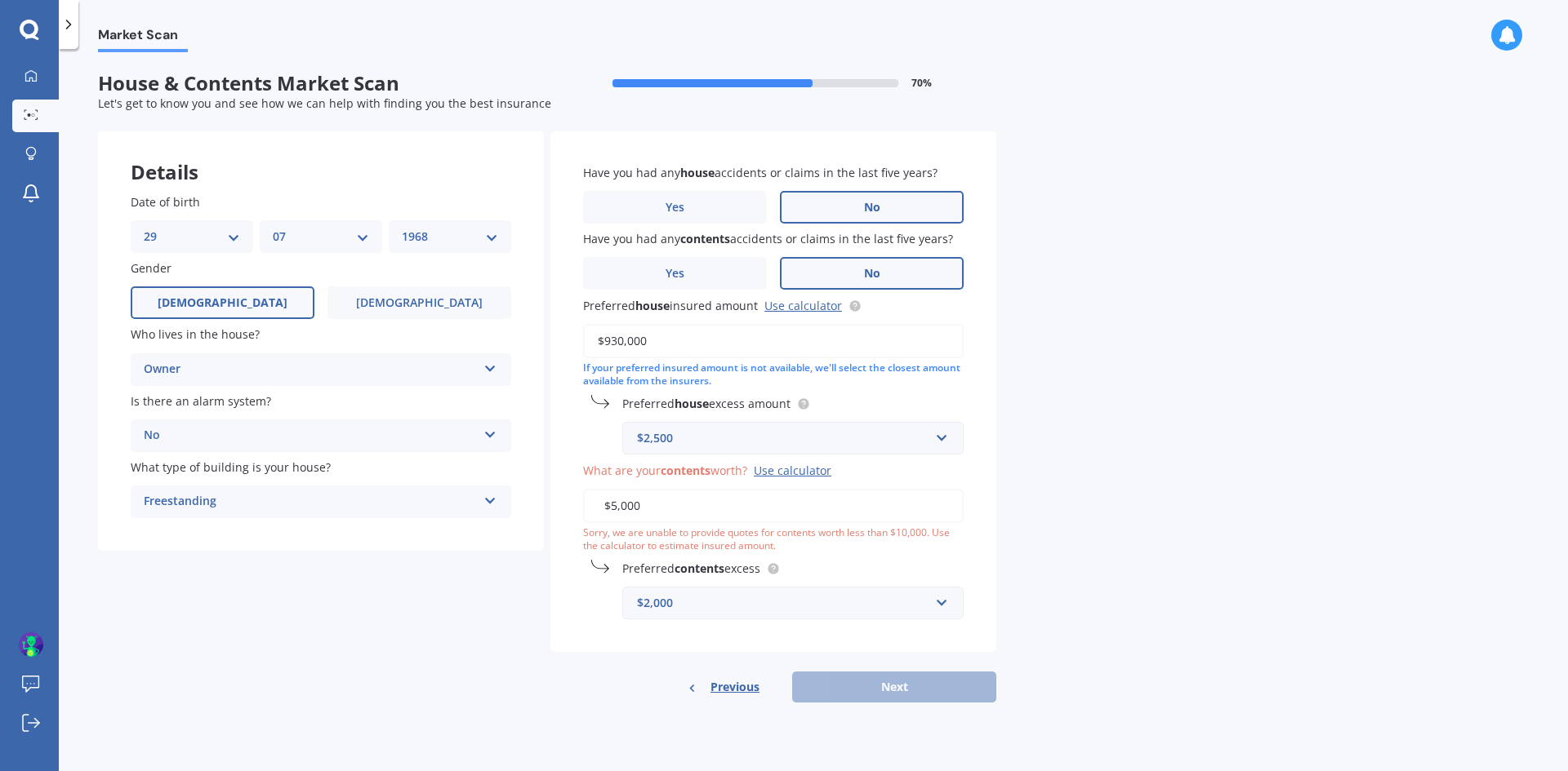
click at [736, 510] on input "$5,000" at bounding box center [772, 506] width 380 height 34
type input "$5"
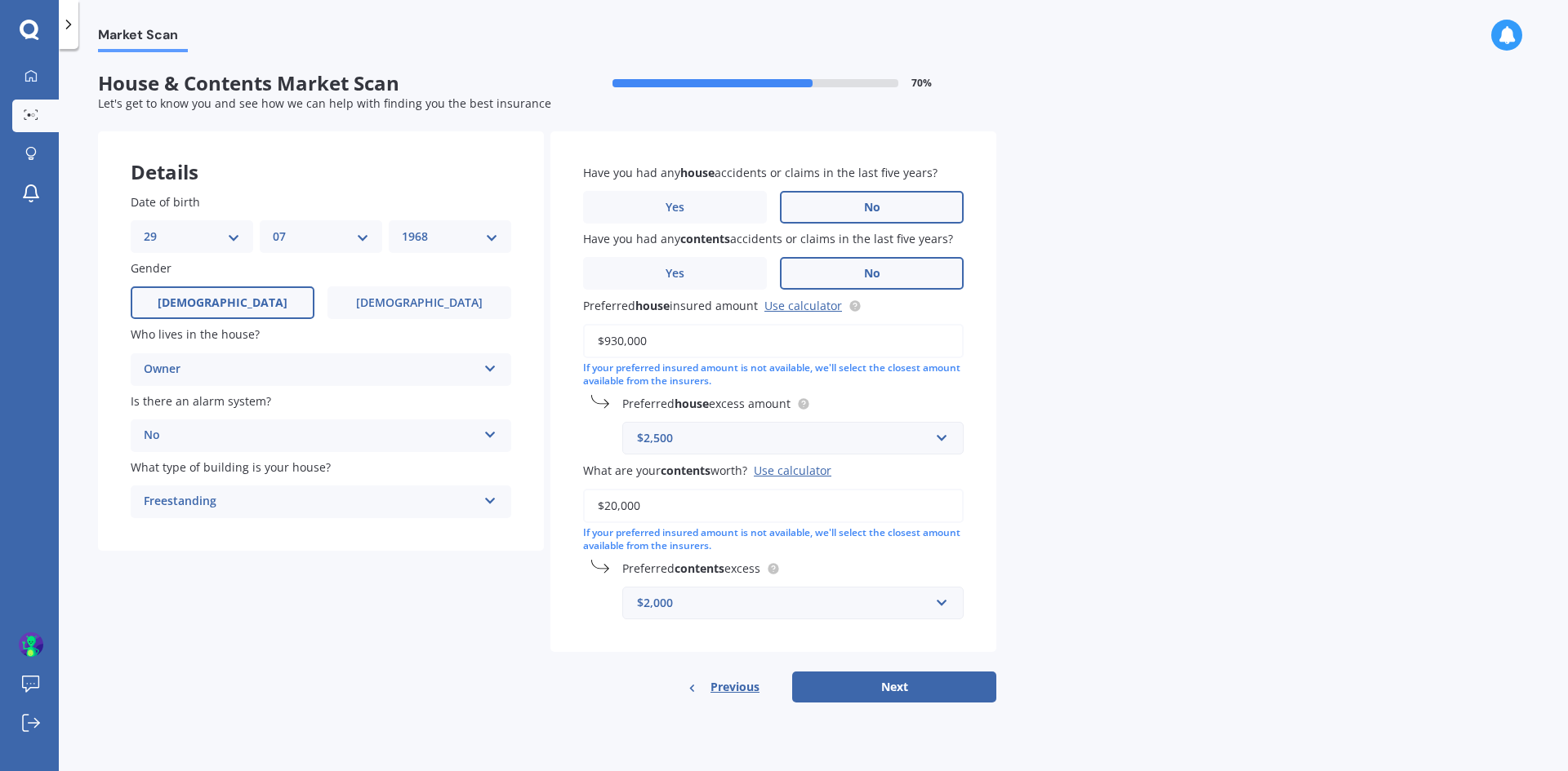
type input "$20,000"
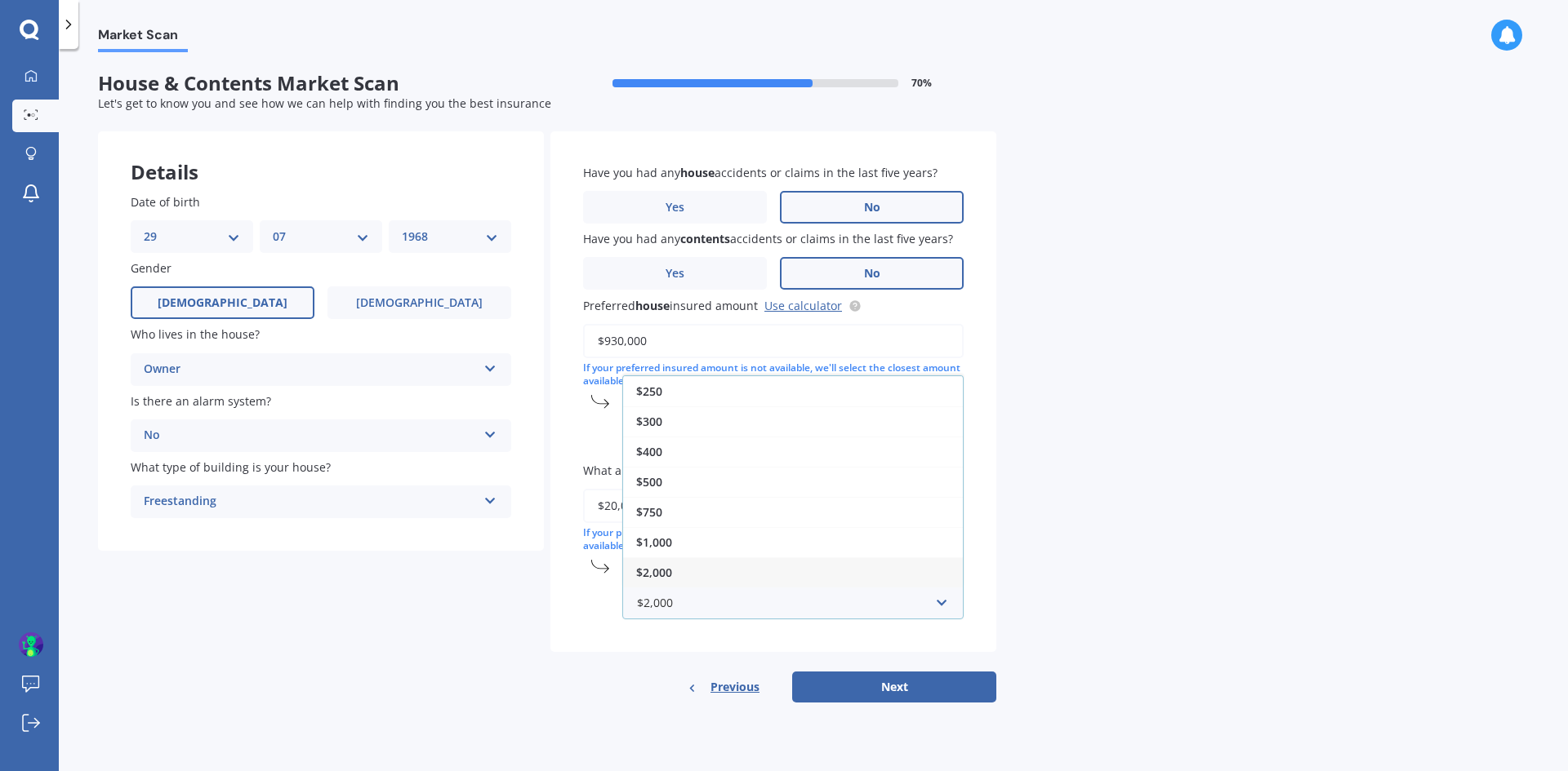
click at [664, 569] on span "$2,000" at bounding box center [653, 573] width 36 height 16
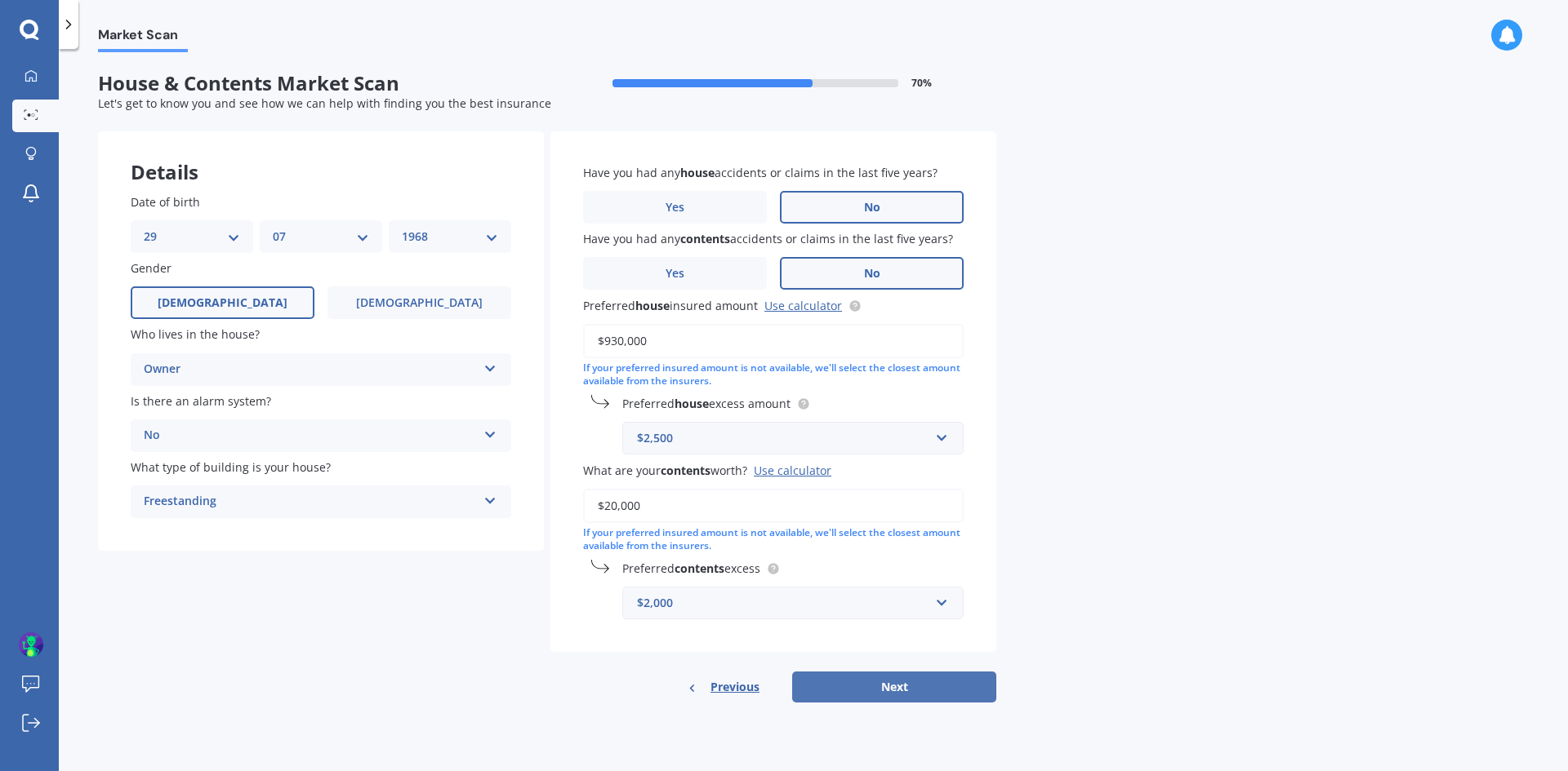
click at [900, 682] on button "Next" at bounding box center [894, 688] width 204 height 31
select select "29"
select select "07"
select select "1968"
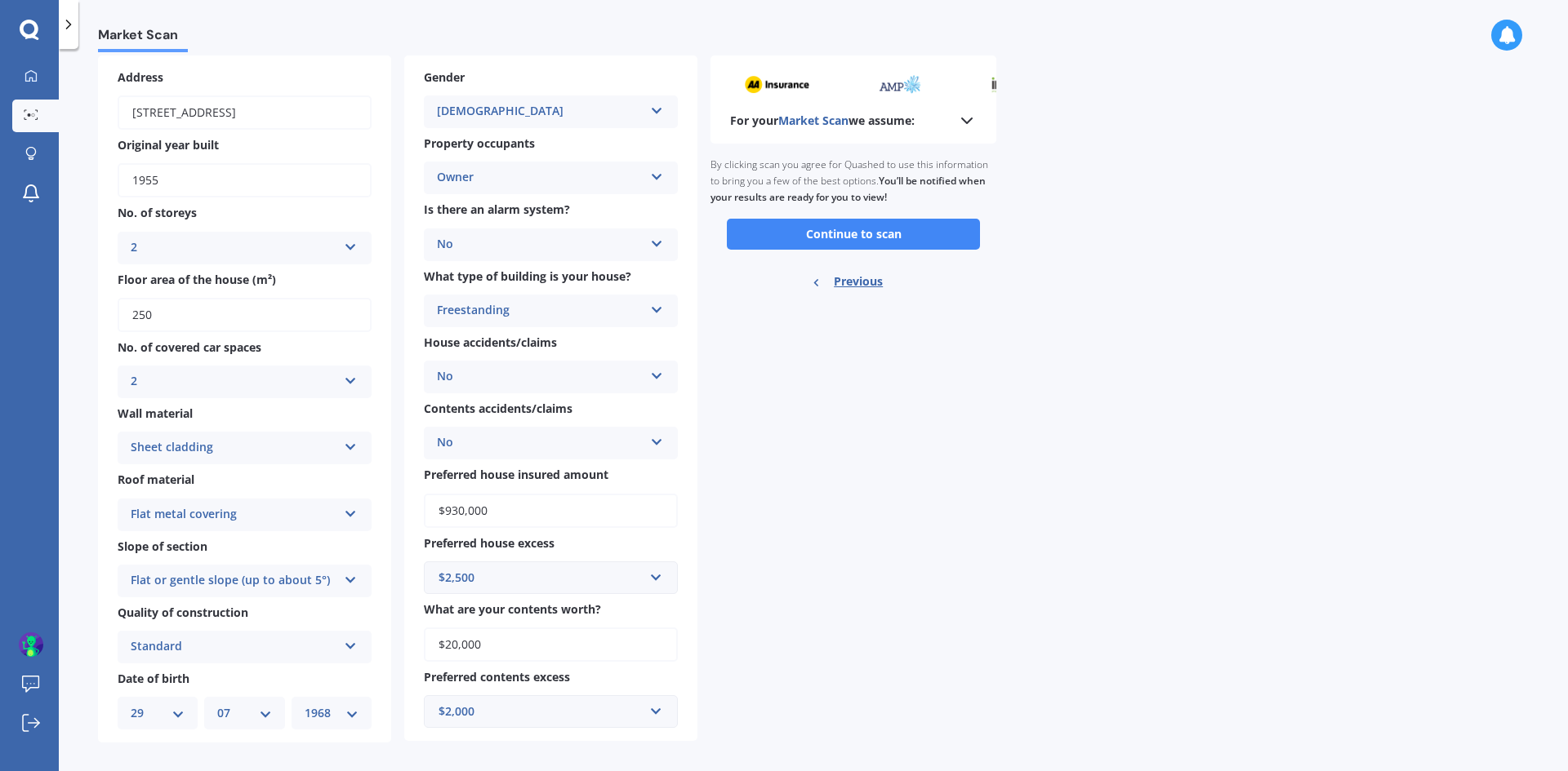
scroll to position [89, 0]
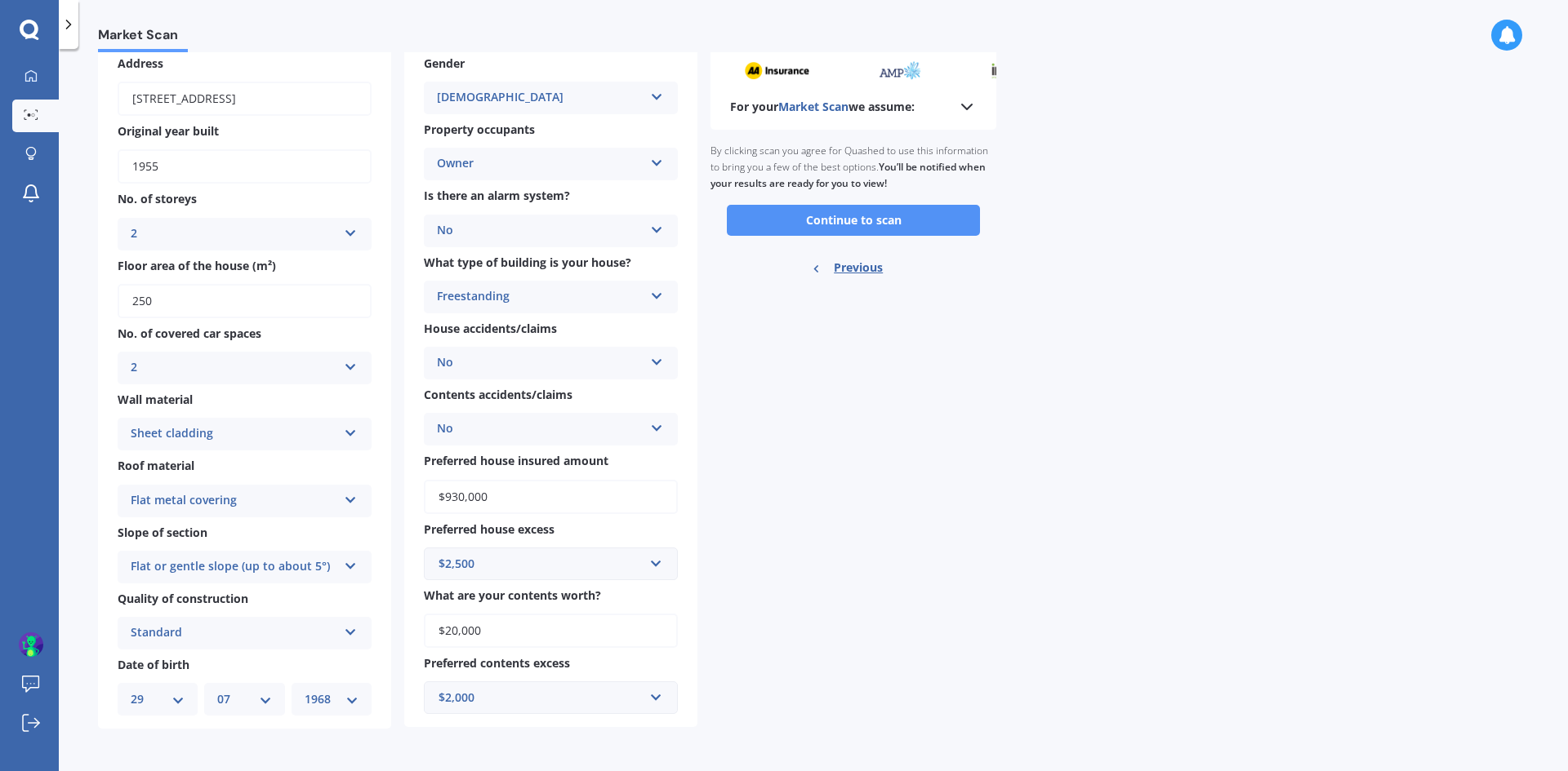
click at [883, 220] on button "Continue to scan" at bounding box center [854, 221] width 253 height 31
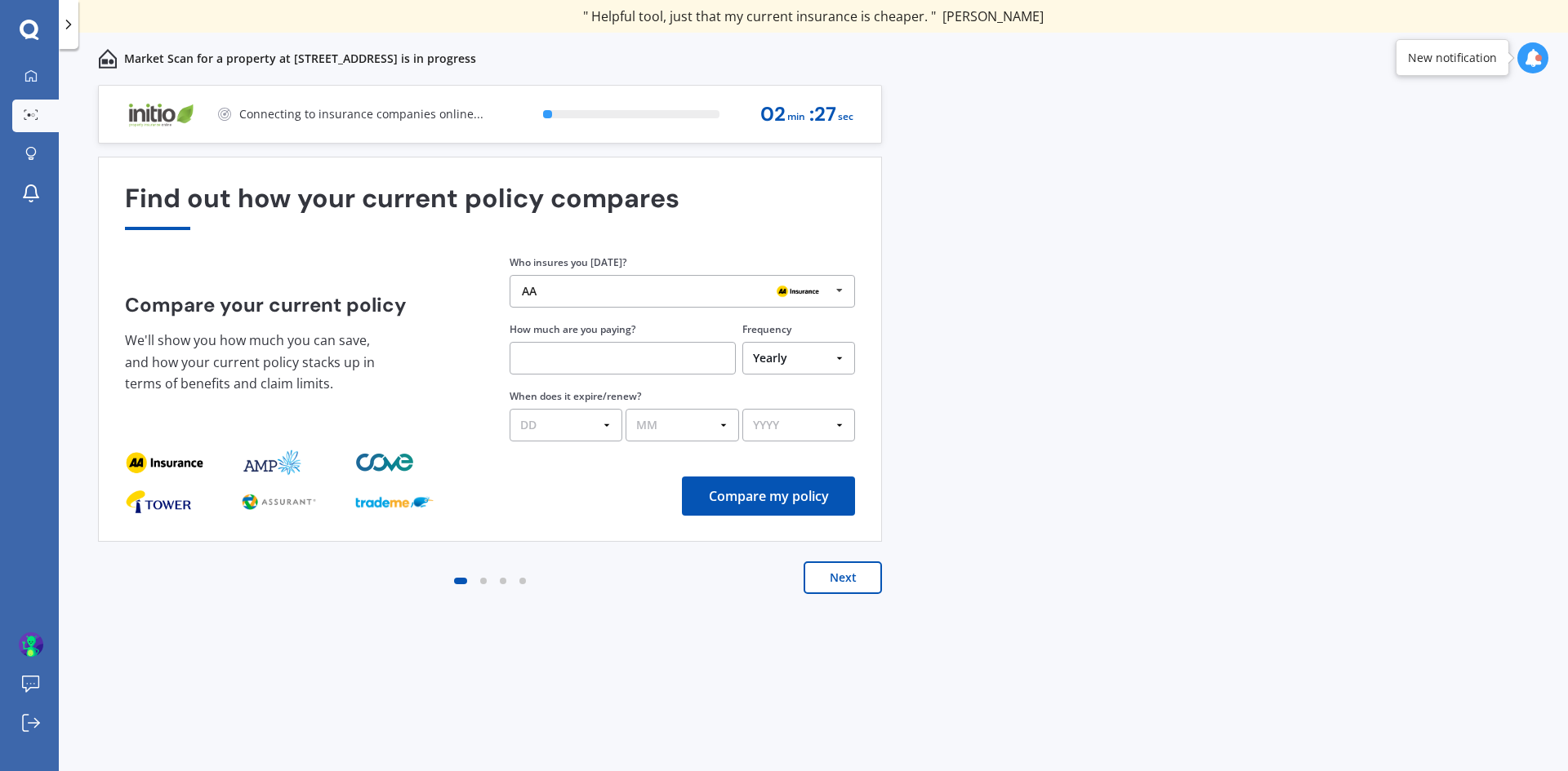
click at [577, 288] on div "AA" at bounding box center [676, 291] width 308 height 13
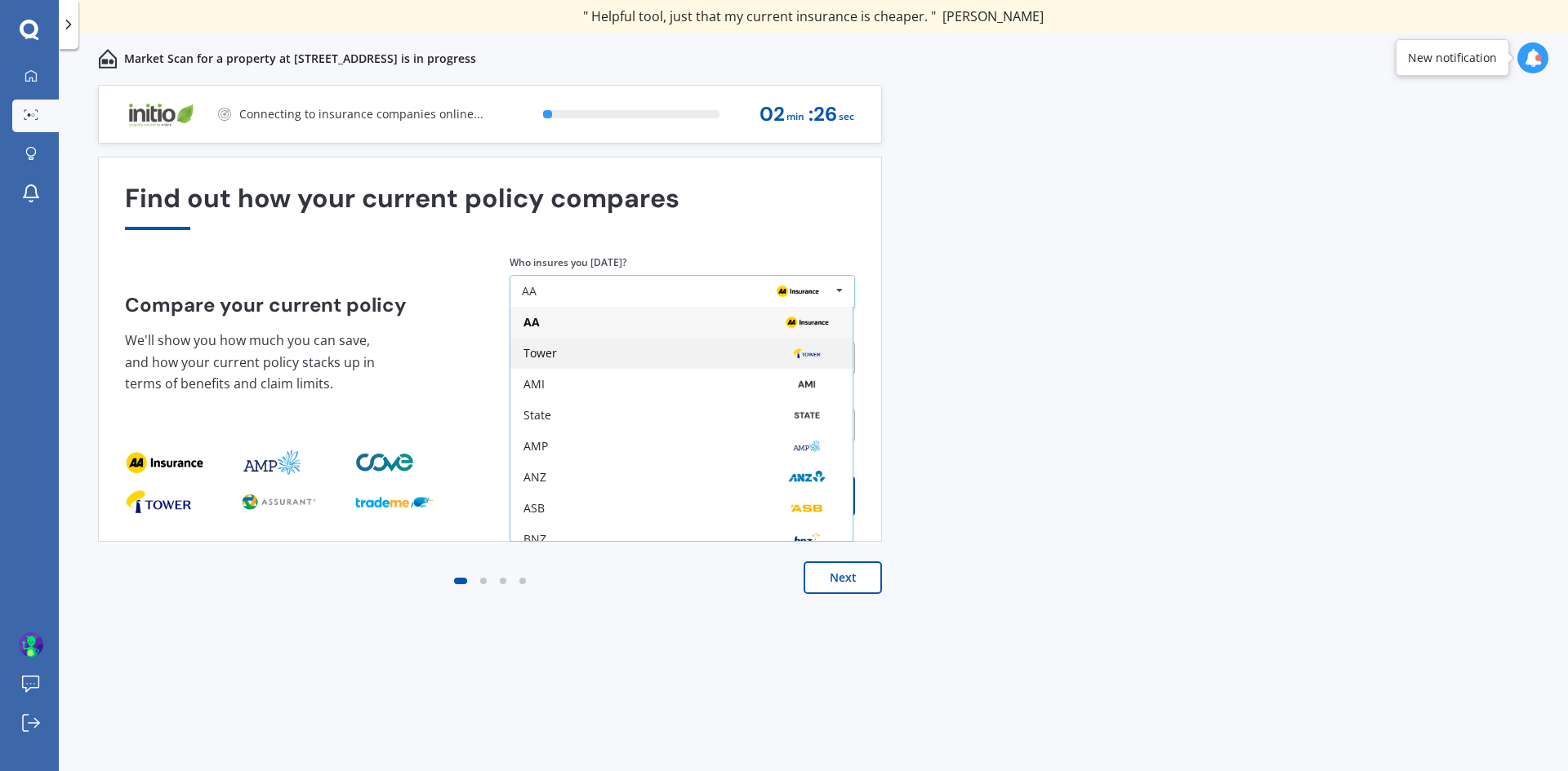
click at [544, 348] on div "Tower" at bounding box center [540, 354] width 33 height 12
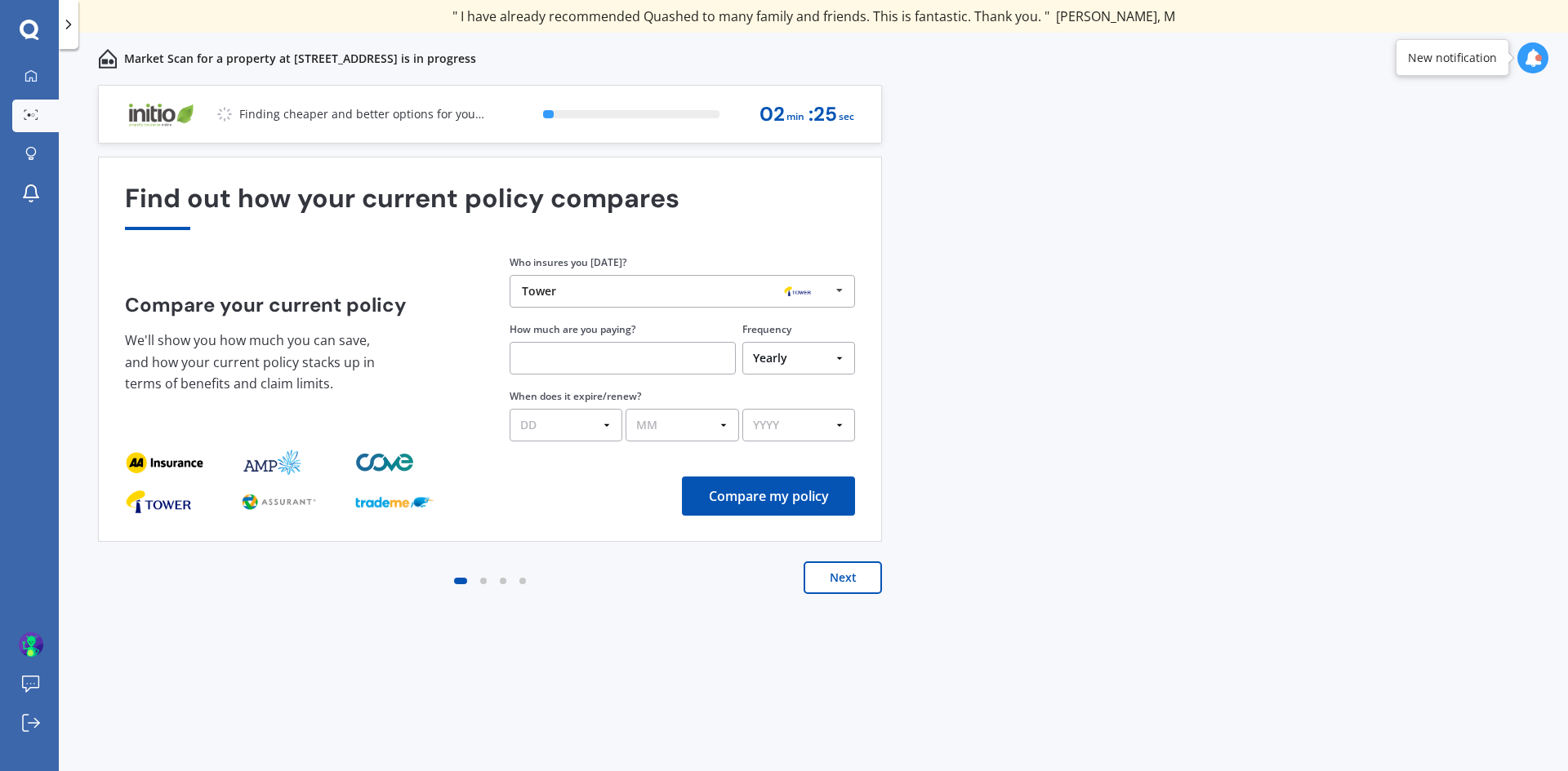
click at [603, 358] on input "text" at bounding box center [623, 358] width 226 height 32
type input "$1,750.00"
click at [583, 422] on select "DD 01 02 03 04 05 06 07 08 09 10 11 12 13 14 15 16 17 18 19 20 21 22 23 24 25 2…" at bounding box center [566, 424] width 113 height 32
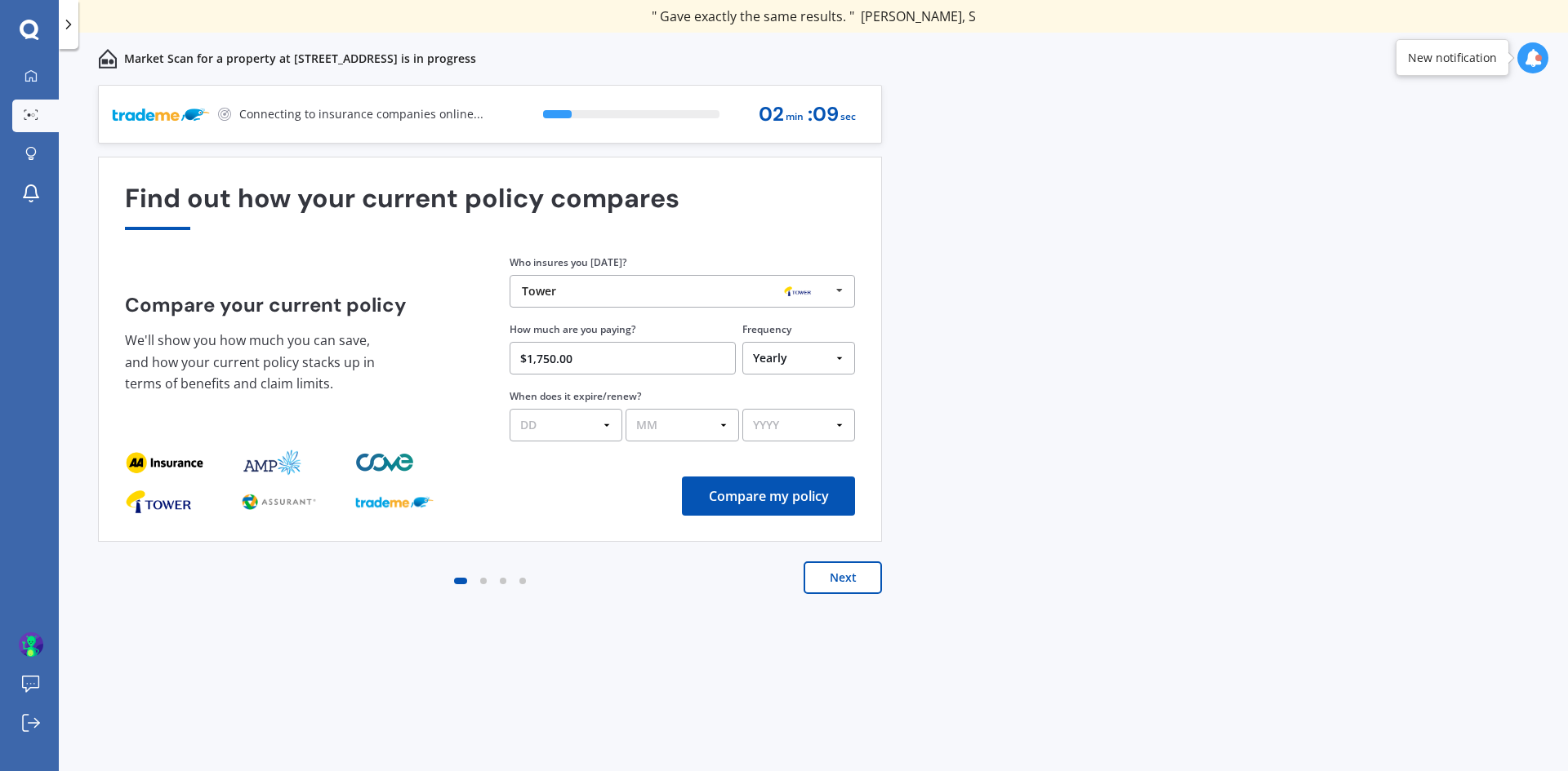
click at [583, 422] on select "DD 01 02 03 04 05 06 07 08 09 10 11 12 13 14 15 16 17 18 19 20 21 22 23 24 25 2…" at bounding box center [566, 424] width 113 height 32
click at [820, 358] on select "Yearly Six-Monthly Quarterly Monthly Fortnightly Weekly One-Off" at bounding box center [799, 358] width 113 height 32
click at [780, 355] on select "Yearly Six-Monthly Quarterly Monthly Fortnightly Weekly One-Off" at bounding box center [799, 358] width 113 height 32
click at [592, 418] on select "DD 01 02 03 04 05 06 07 08 09 10 11 12 13 14 15 16 17 18 19 20 21 22 23 24 25 2…" at bounding box center [566, 424] width 113 height 32
click at [597, 486] on div "Compare my policy" at bounding box center [489, 496] width 730 height 39
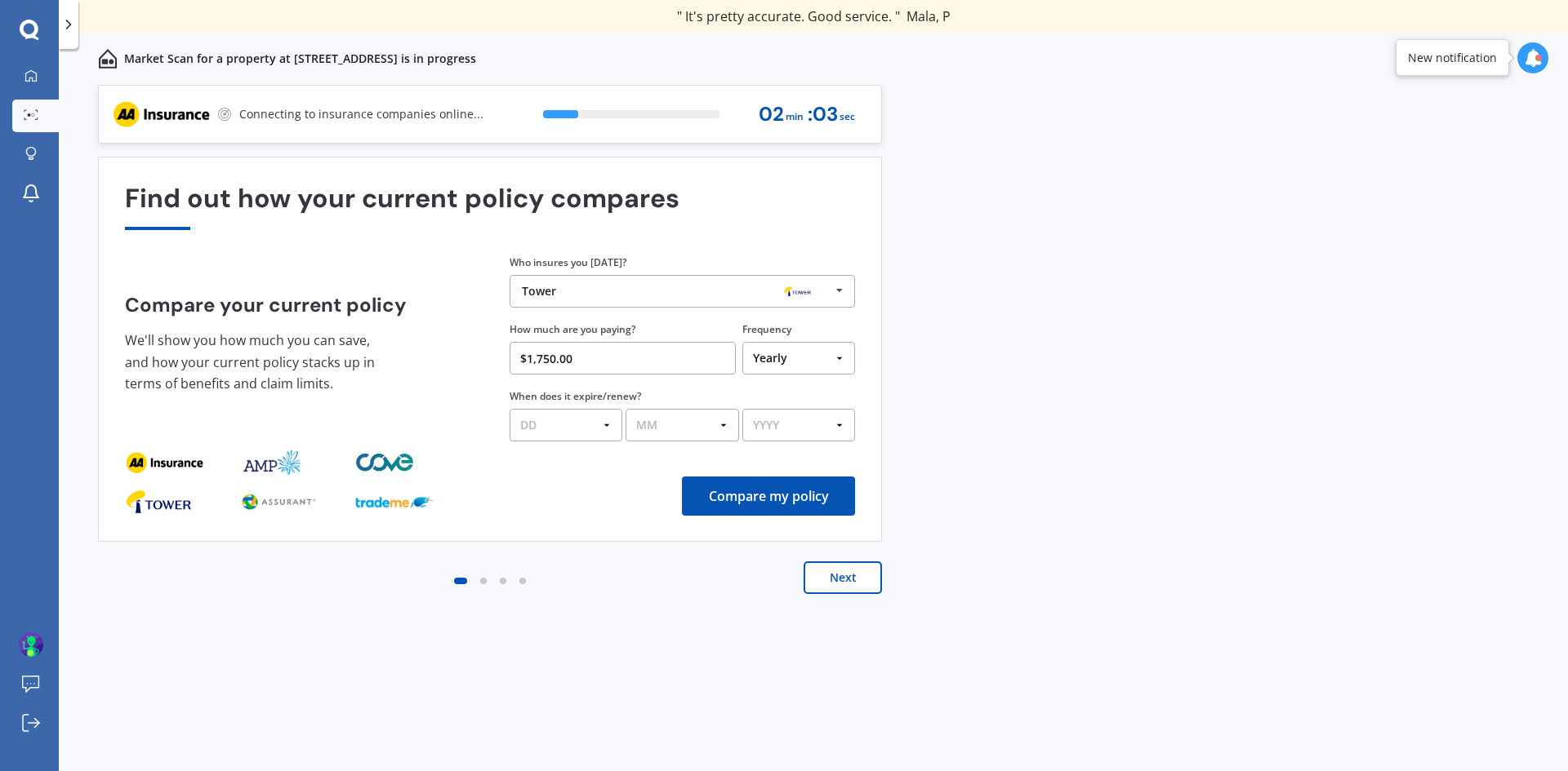
click at [785, 496] on button "Compare my policy" at bounding box center [768, 496] width 173 height 39
click at [608, 423] on select "DD 01 02 03 04 05 06 07 08 09 10 11 12 13 14 15 16 17 18 19 20 21 22 23 24 25 2…" at bounding box center [566, 424] width 113 height 32
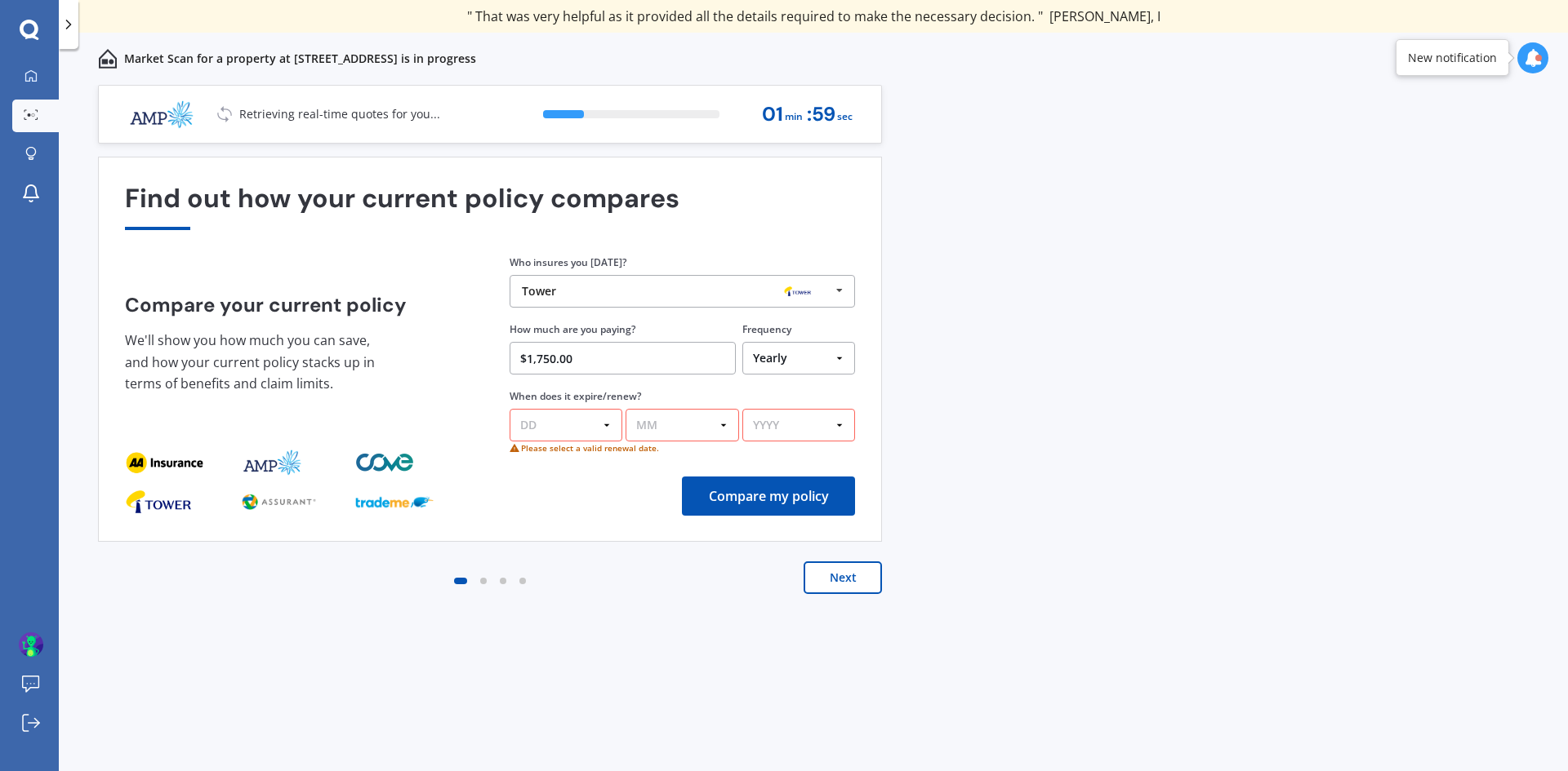
click at [658, 419] on select "MM 01 02 03 04 05 06 07 08 09 10 11 12" at bounding box center [682, 424] width 113 height 32
click at [723, 428] on select "MM 01 02 03 04 05 06 07 08 09 10 11 12" at bounding box center [682, 424] width 113 height 32
click at [839, 422] on select "YYYY 2026 2025 2024" at bounding box center [799, 424] width 113 height 32
click at [955, 411] on div "Previous 60,000+ Kiwis have signed up to shop and save on insurance with us " H…" at bounding box center [813, 446] width 1509 height 723
click at [838, 355] on select "Yearly Six-Monthly Quarterly Monthly Fortnightly Weekly One-Off" at bounding box center [799, 358] width 113 height 32
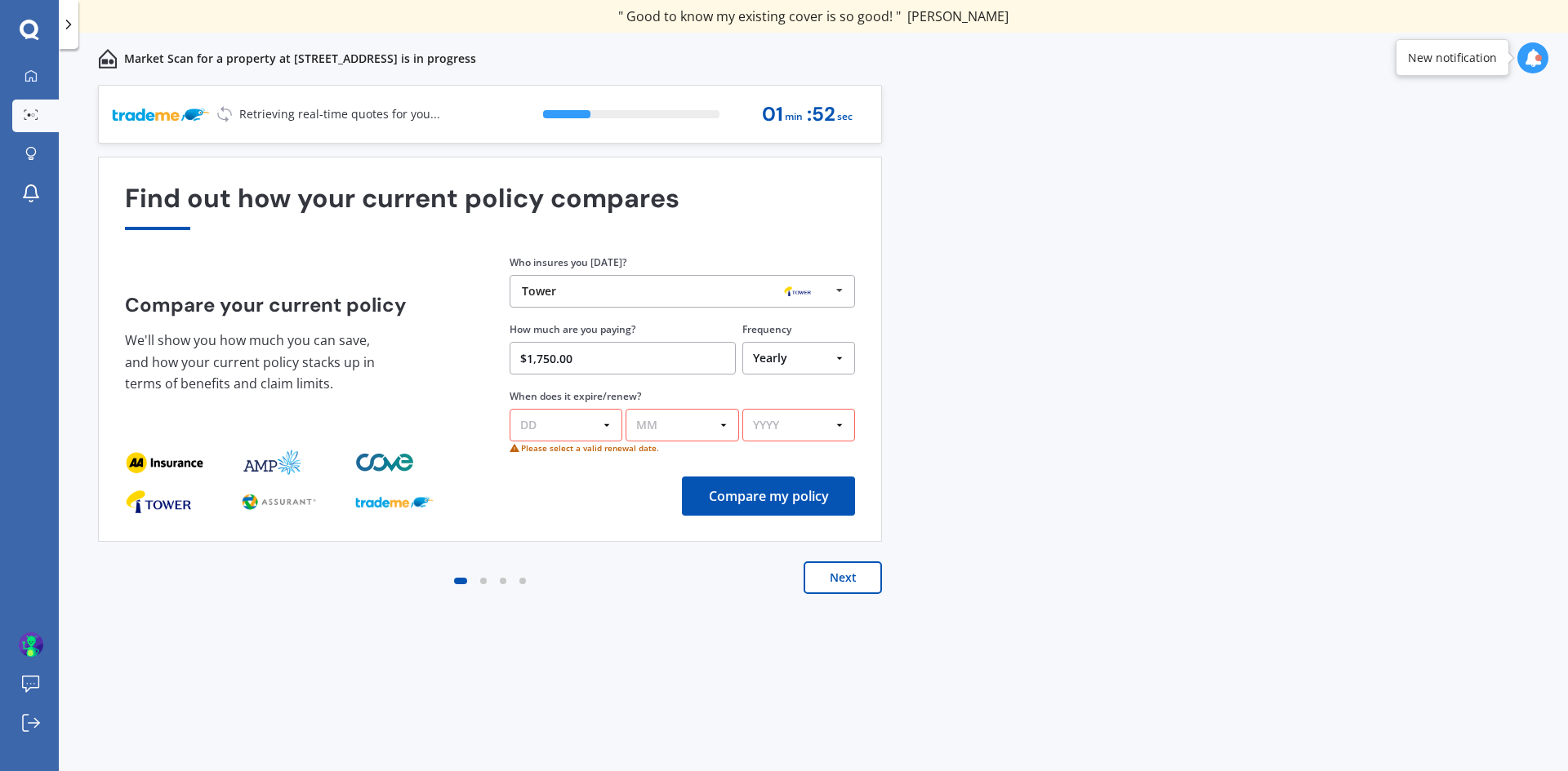
click at [743, 342] on select "Yearly Six-Monthly Quarterly Monthly Fortnightly Weekly One-Off" at bounding box center [799, 358] width 113 height 32
click at [804, 423] on select "YYYY 2026 2025 2024" at bounding box center [799, 424] width 113 height 32
select select "2025"
click at [743, 409] on select "YYYY 2026 2025 2024" at bounding box center [799, 424] width 113 height 32
click at [690, 424] on select "MM 01 02 03 04 05 06 07 08 09 10 11 12" at bounding box center [682, 424] width 113 height 32
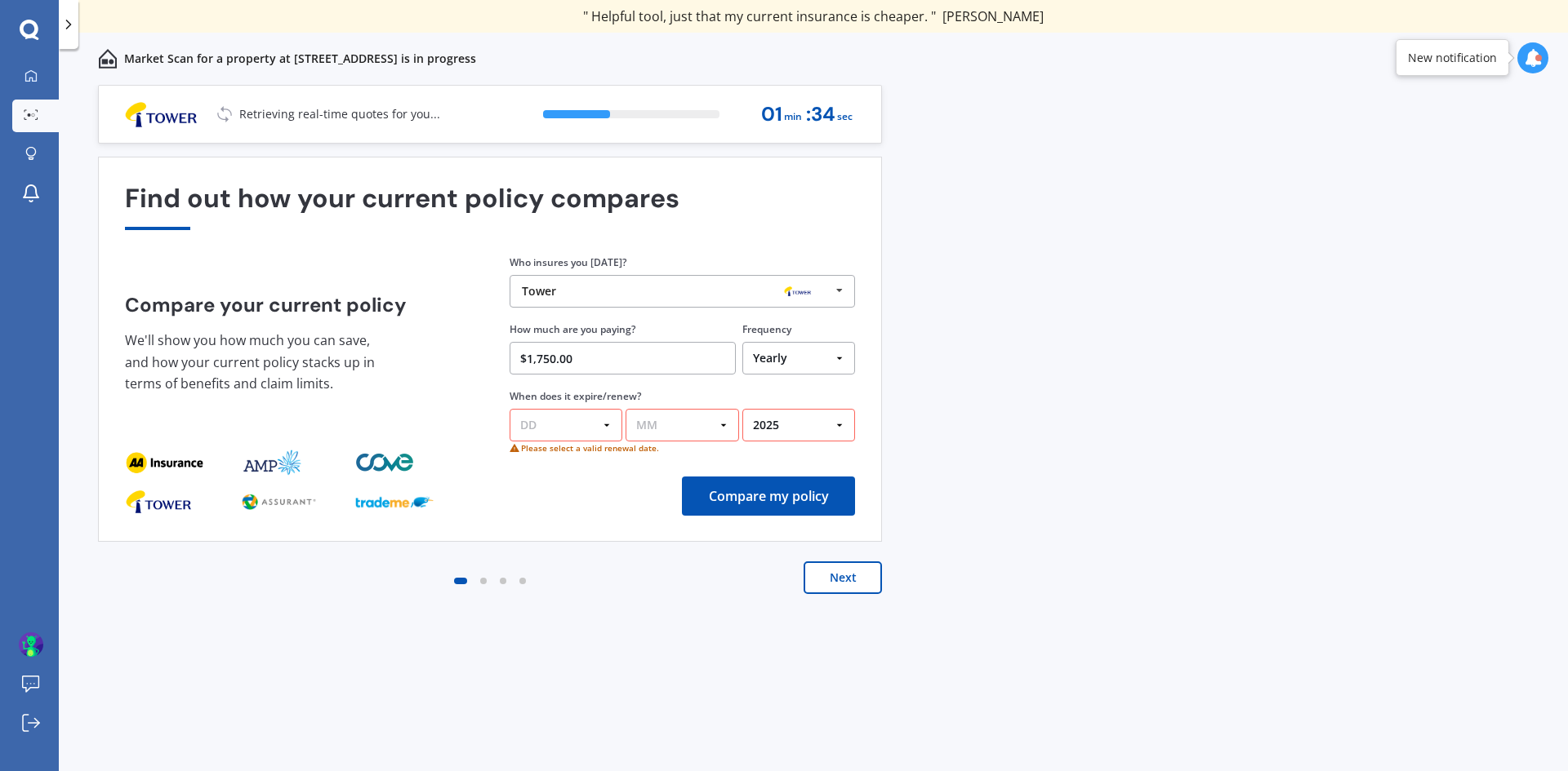
select select "08"
click at [626, 409] on select "MM 01 02 03 04 05 06 07 08 09 10 11 12" at bounding box center [682, 424] width 113 height 32
click at [587, 417] on select "DD 01 02 03 04 05 06 07 08 09 10 11 12 13 14 15 16 17 18 19 20 21 22 23 24 25 2…" at bounding box center [566, 424] width 113 height 32
select select "27"
click at [510, 409] on select "DD 01 02 03 04 05 06 07 08 09 10 11 12 13 14 15 16 17 18 19 20 21 22 23 24 25 2…" at bounding box center [566, 424] width 113 height 32
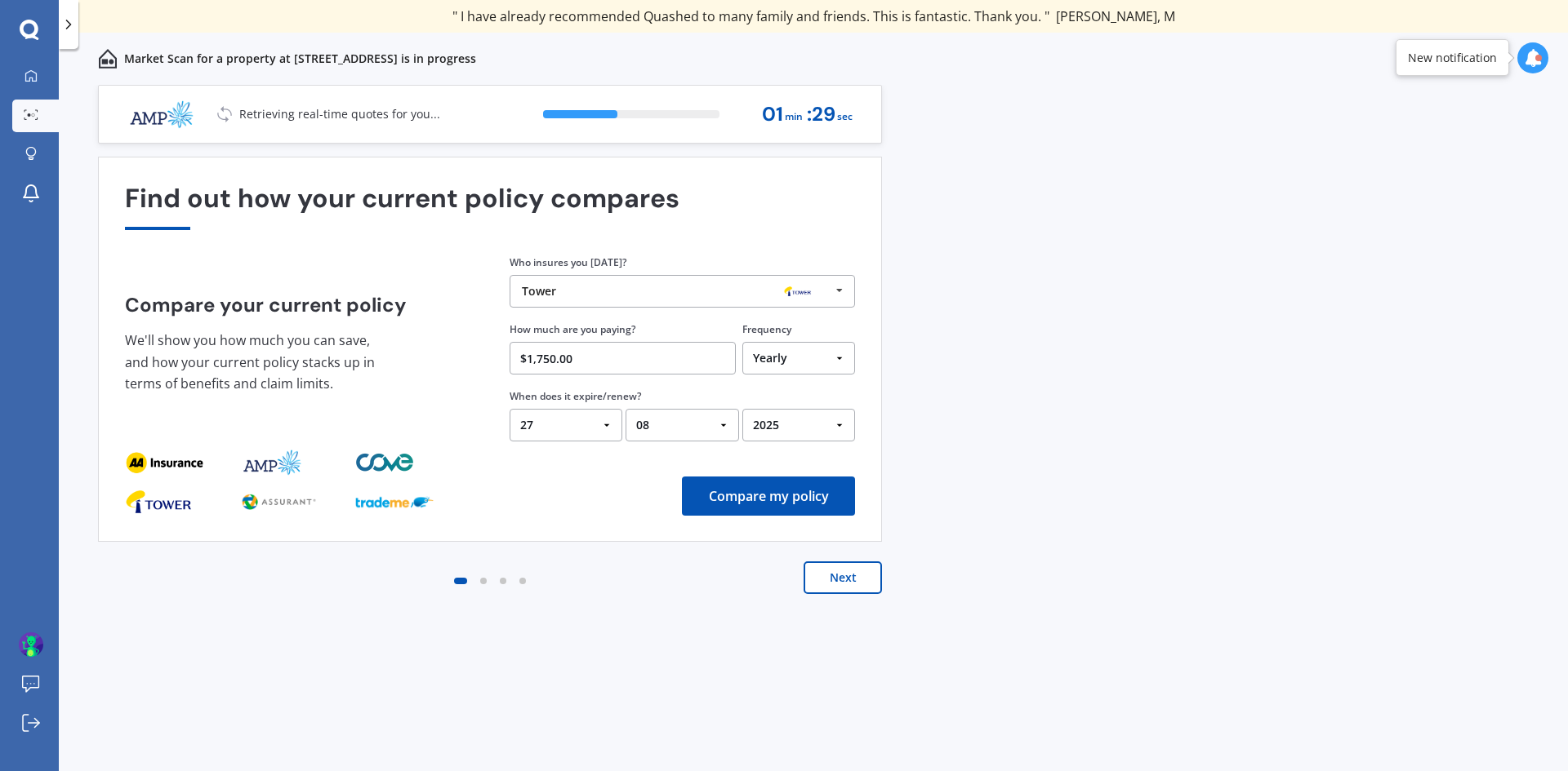
click at [778, 493] on button "Compare my policy" at bounding box center [768, 496] width 173 height 39
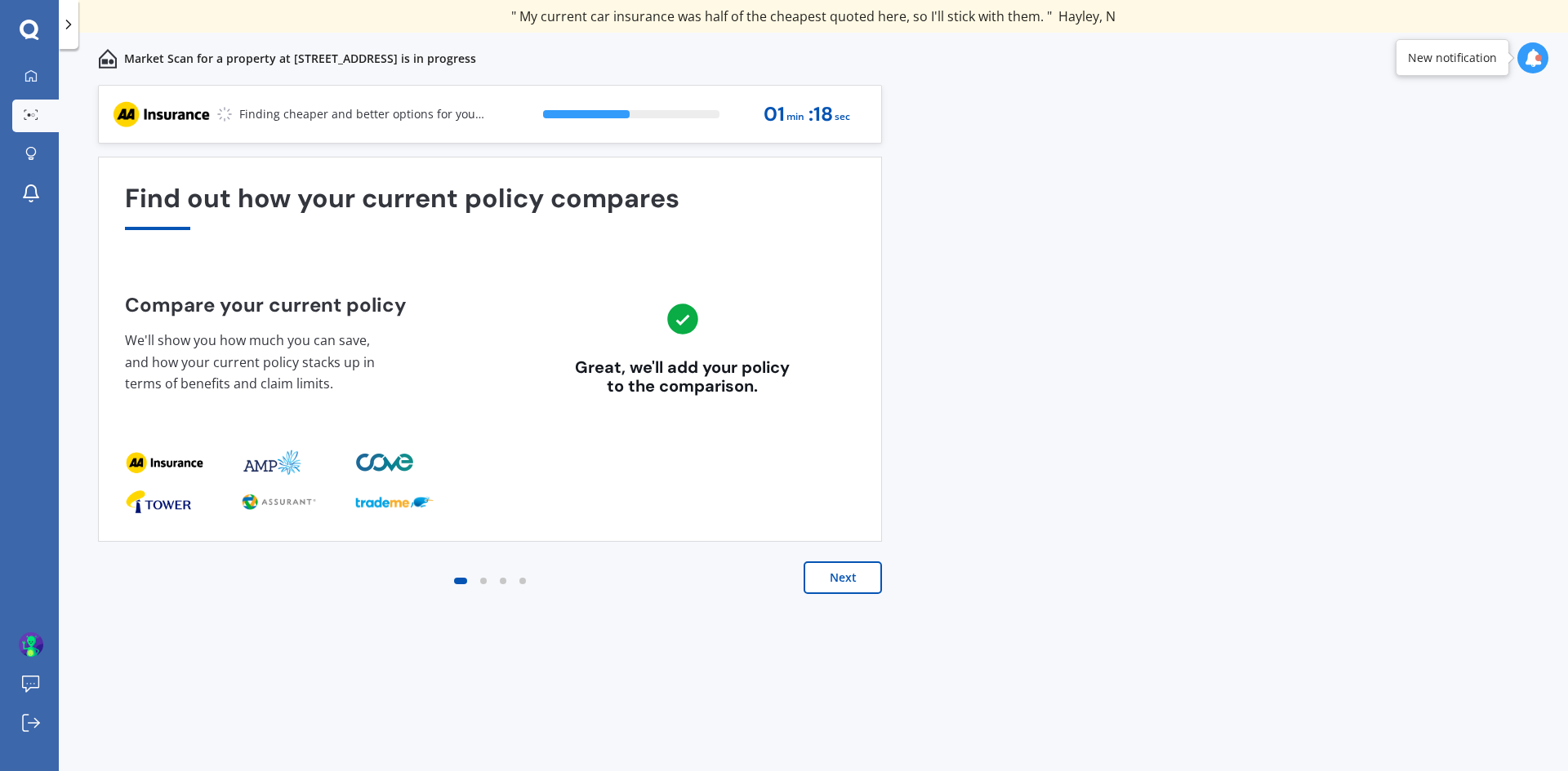
click at [858, 570] on button "Next" at bounding box center [843, 578] width 79 height 32
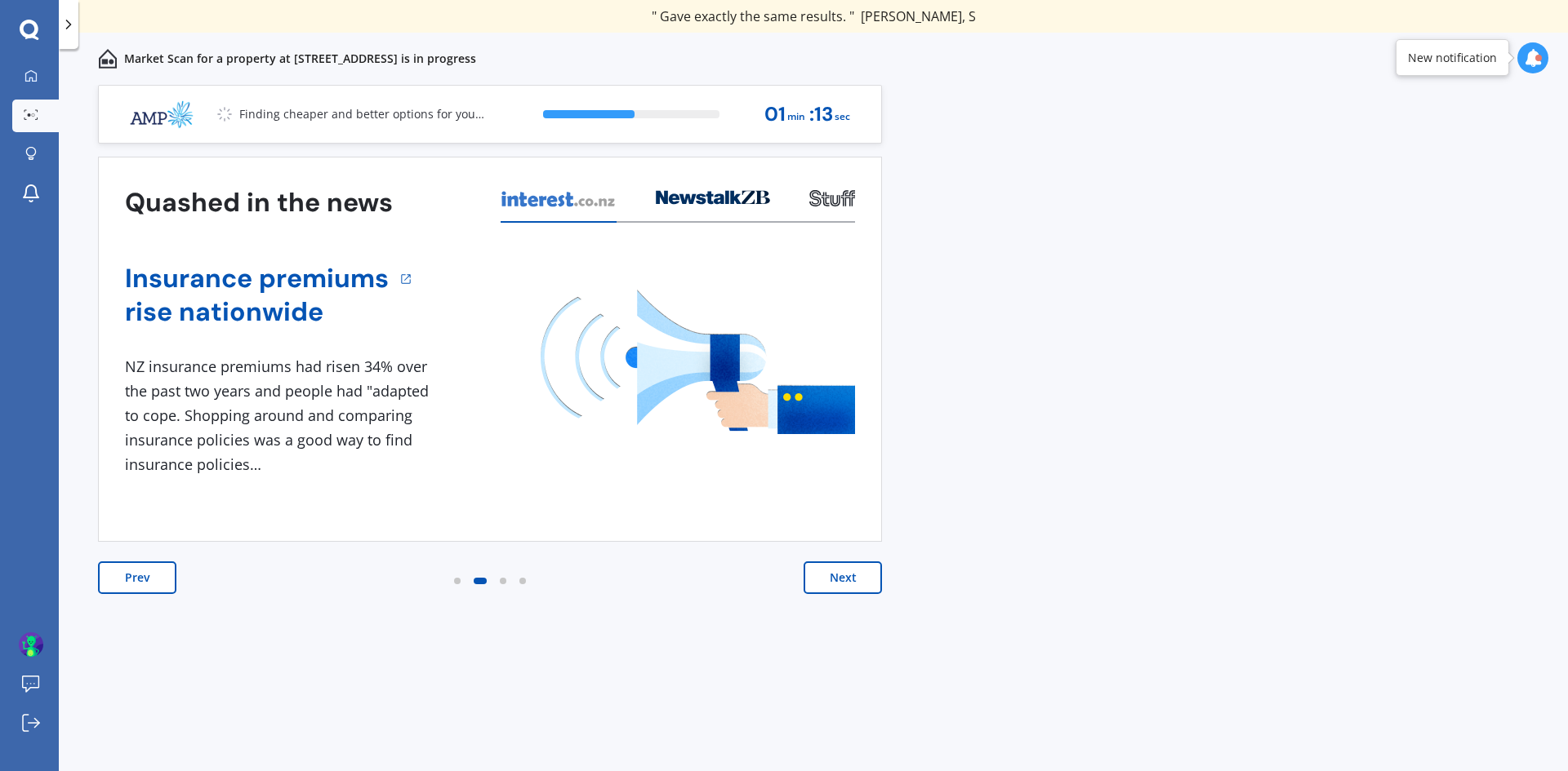
click at [848, 570] on button "Next" at bounding box center [843, 578] width 79 height 32
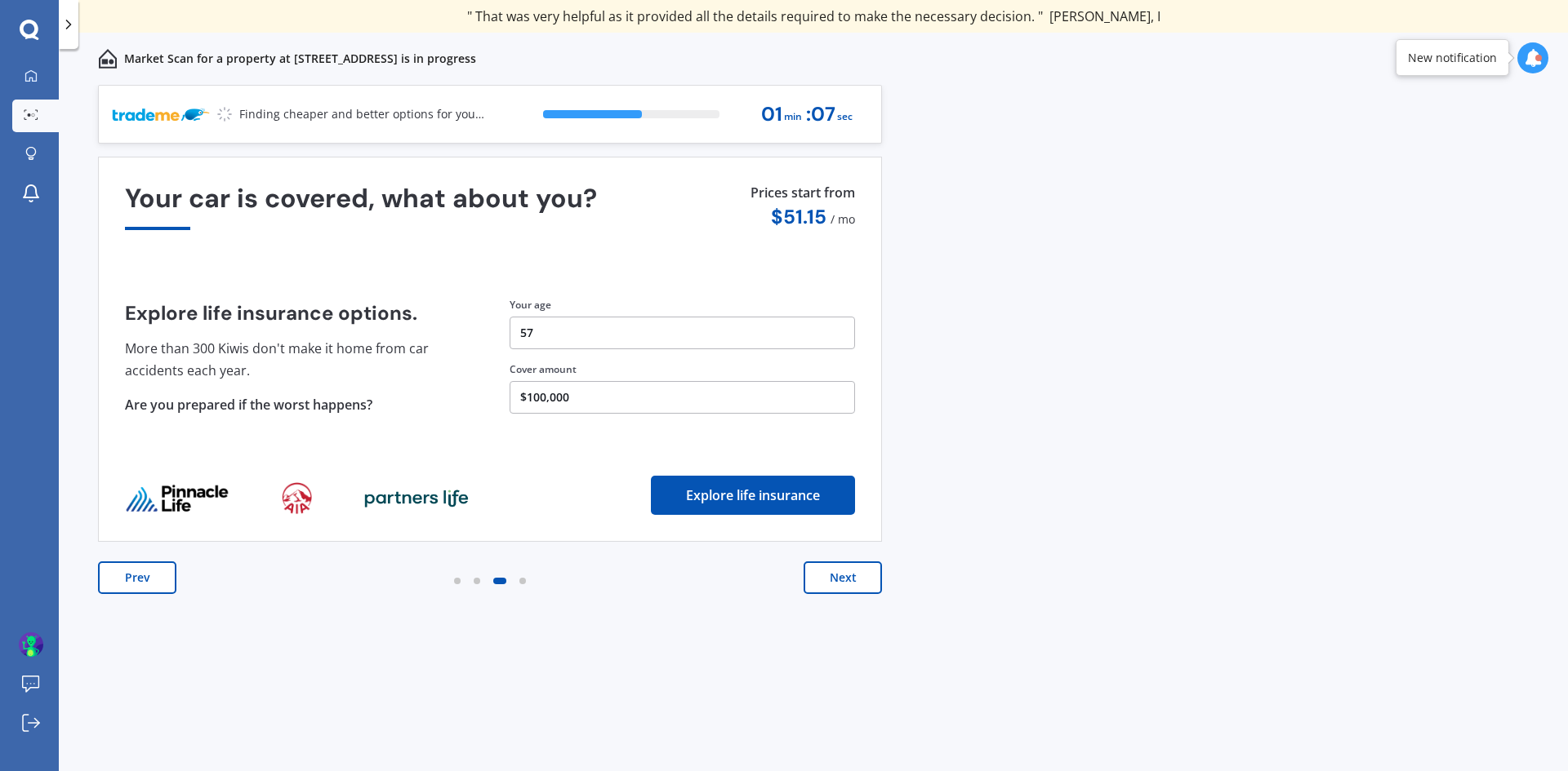
click at [864, 579] on button "Next" at bounding box center [843, 578] width 79 height 32
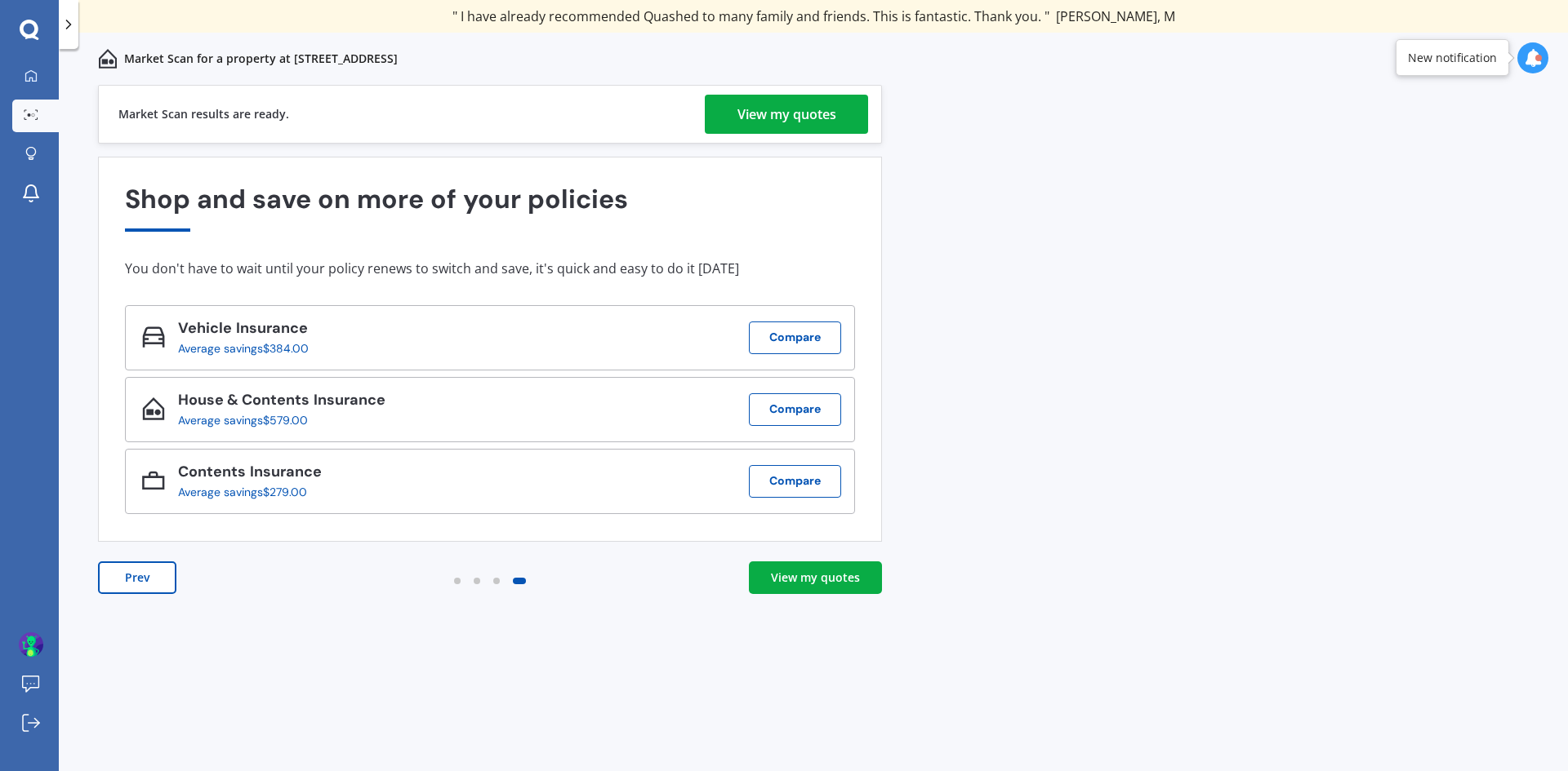
click at [788, 113] on div "View my quotes" at bounding box center [787, 114] width 99 height 39
